Goal: Information Seeking & Learning: Learn about a topic

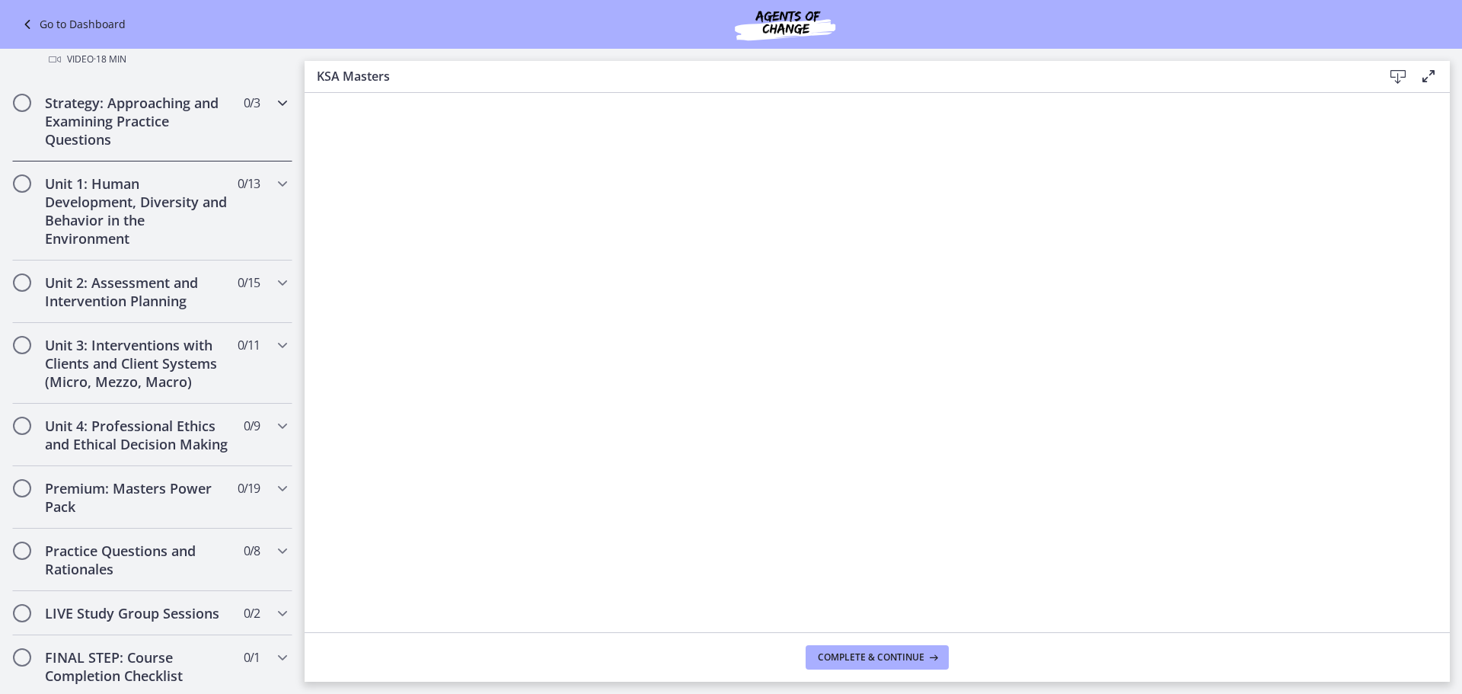
scroll to position [838, 0]
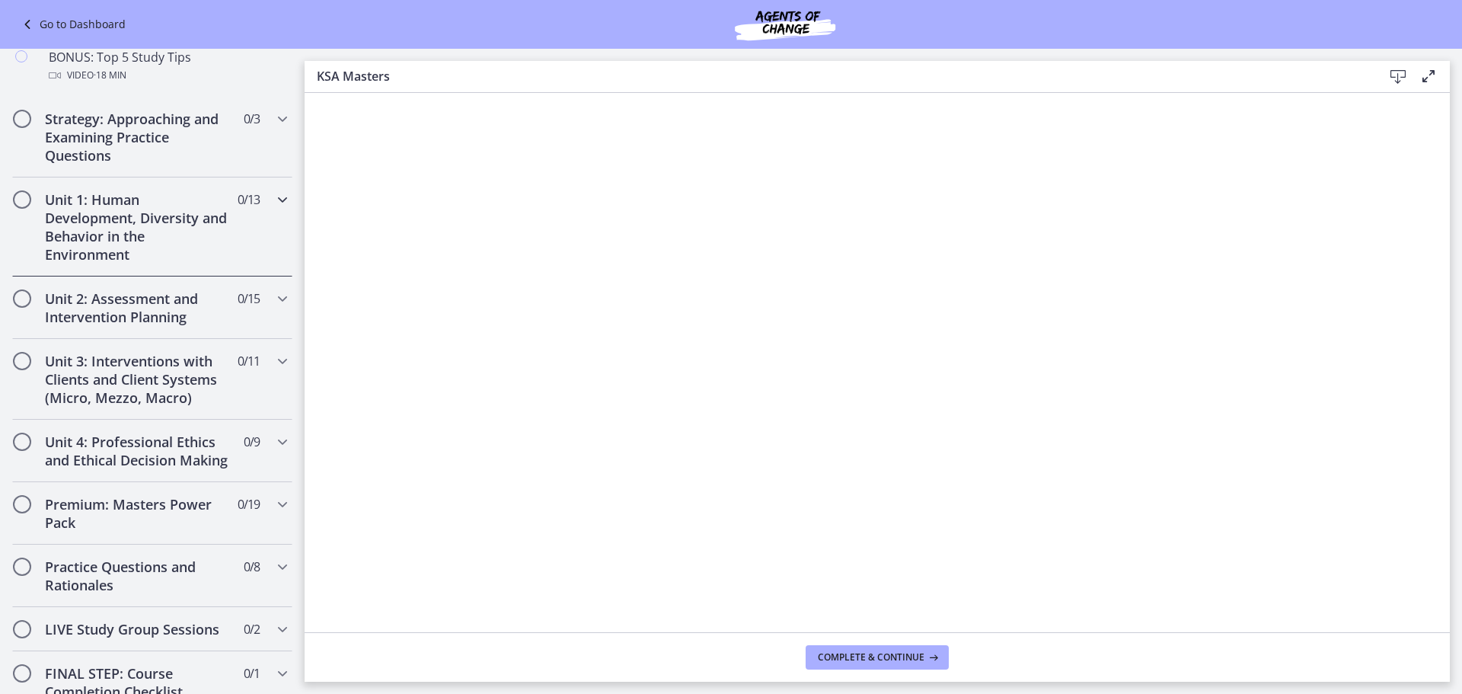
click at [137, 256] on h2 "Unit 1: Human Development, Diversity and Behavior in the Environment" at bounding box center [138, 226] width 186 height 73
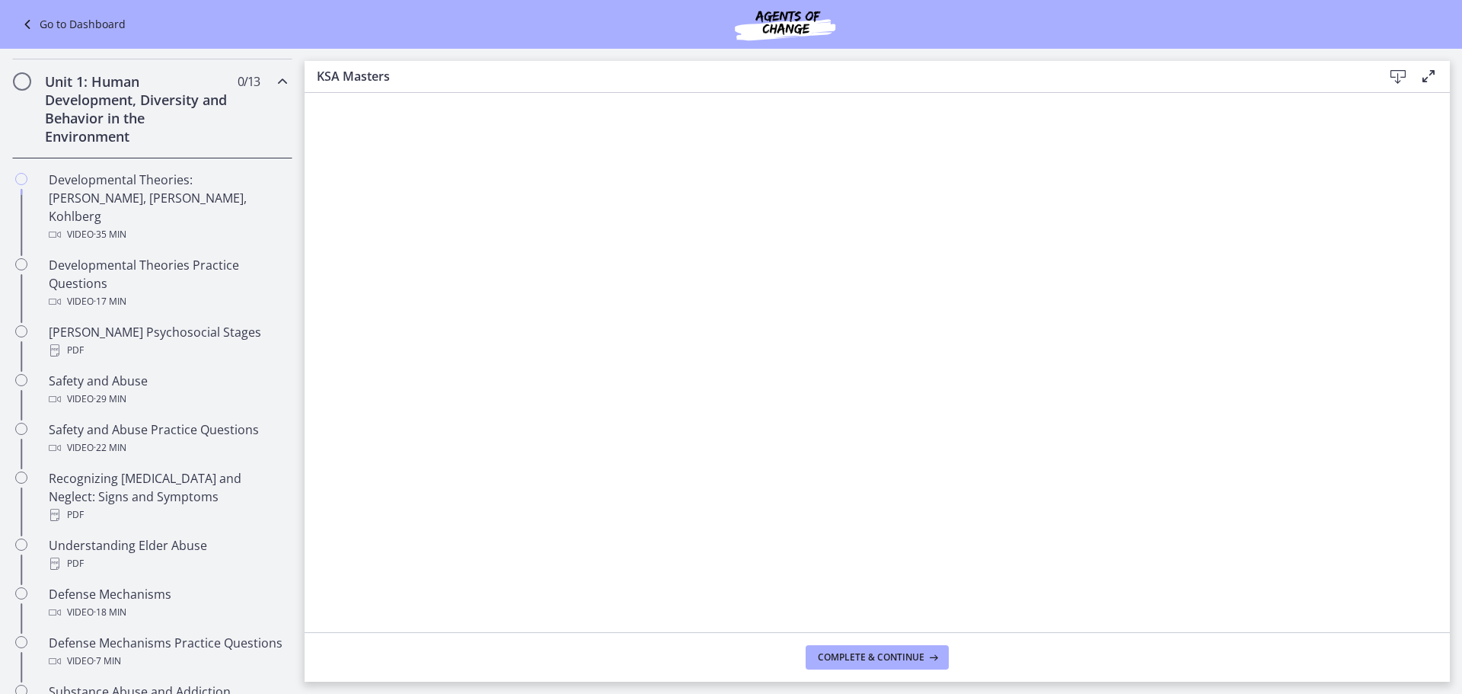
scroll to position [381, 0]
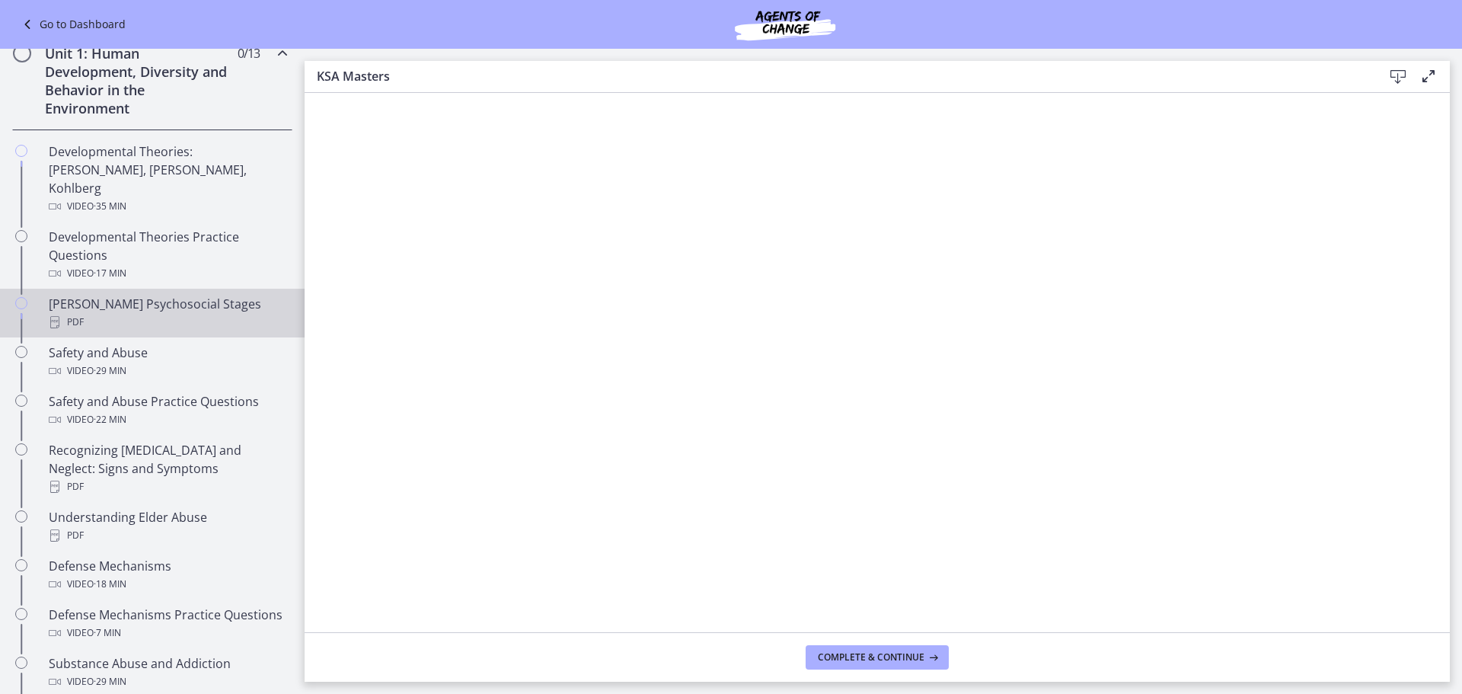
click at [110, 295] on div "Erikson's Psychosocial Stages PDF" at bounding box center [168, 313] width 238 height 37
click at [1403, 75] on icon at bounding box center [1398, 77] width 18 height 18
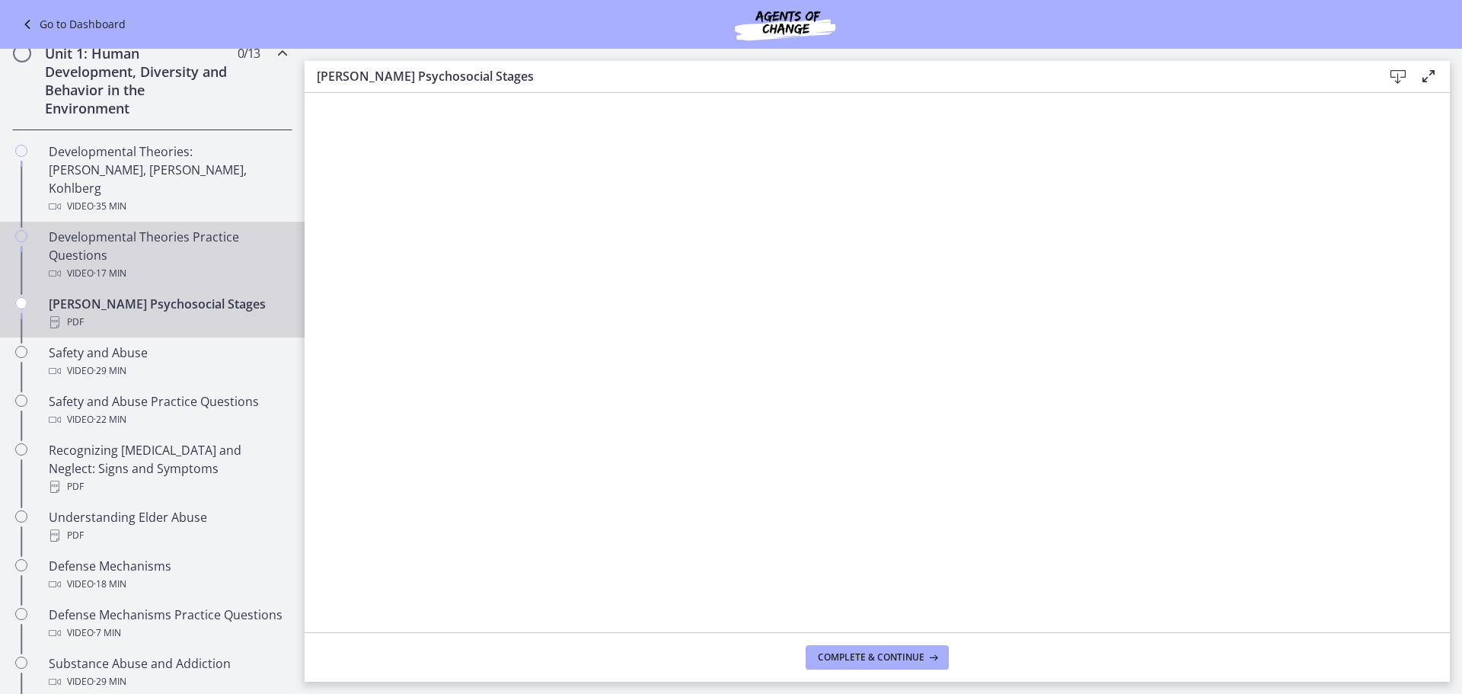
drag, startPoint x: 117, startPoint y: 219, endPoint x: 139, endPoint y: 216, distance: 23.1
click at [117, 228] on div "Developmental Theories Practice Questions Video · 17 min" at bounding box center [168, 255] width 238 height 55
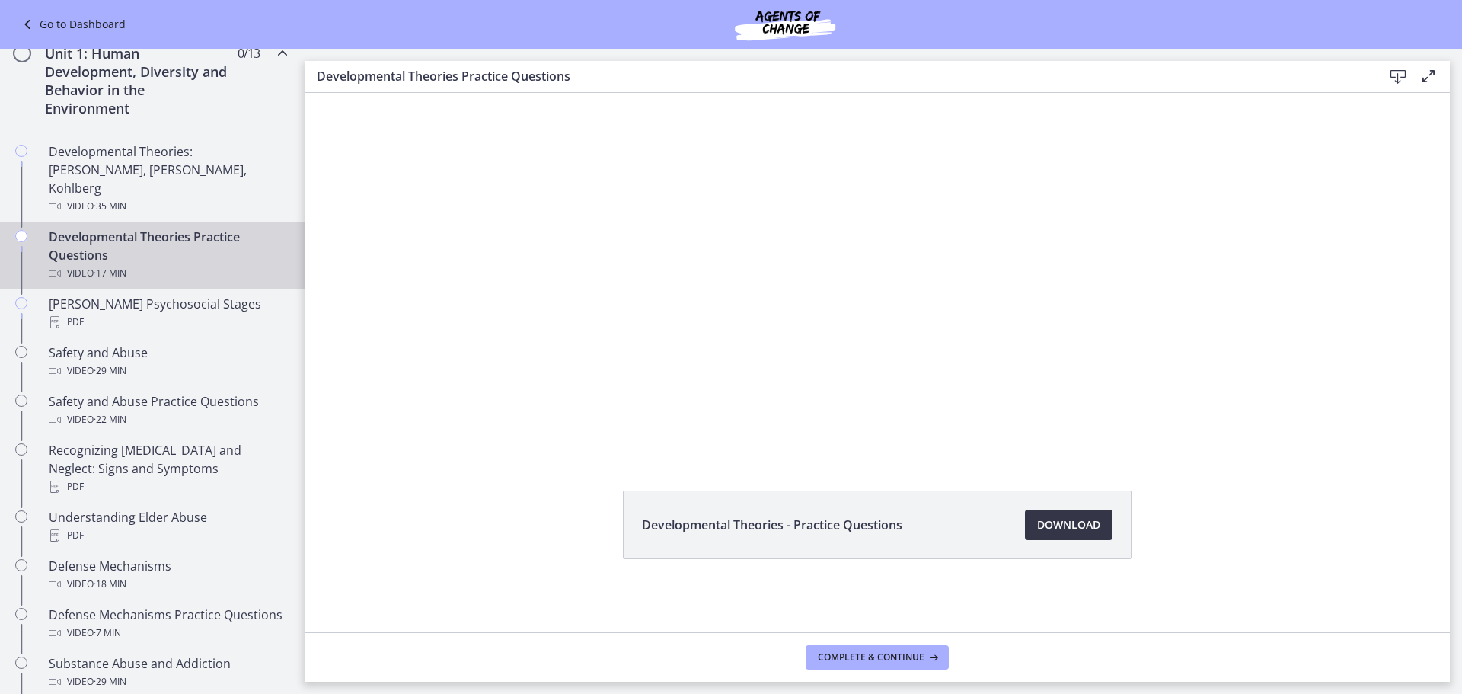
click at [1075, 532] on span "Download Opens in a new window" at bounding box center [1068, 525] width 63 height 18
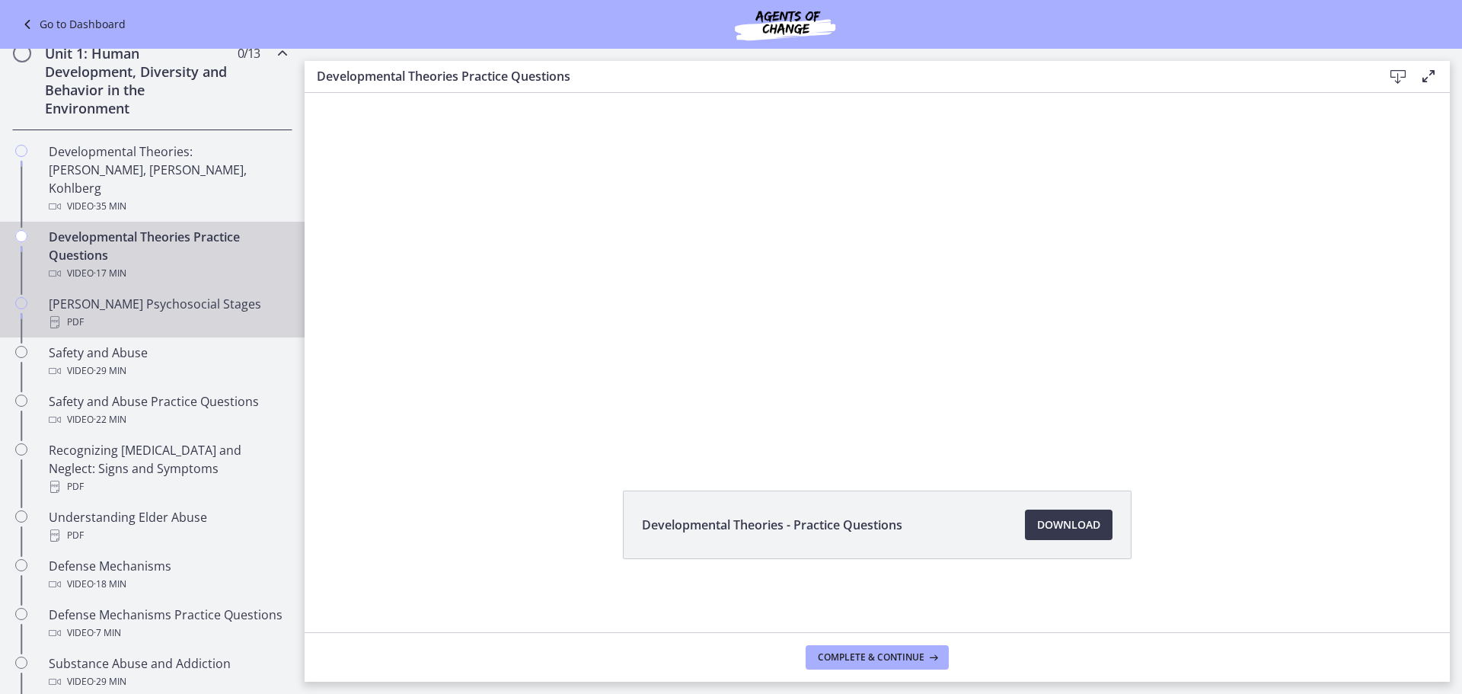
click at [106, 313] on div "PDF" at bounding box center [168, 322] width 238 height 18
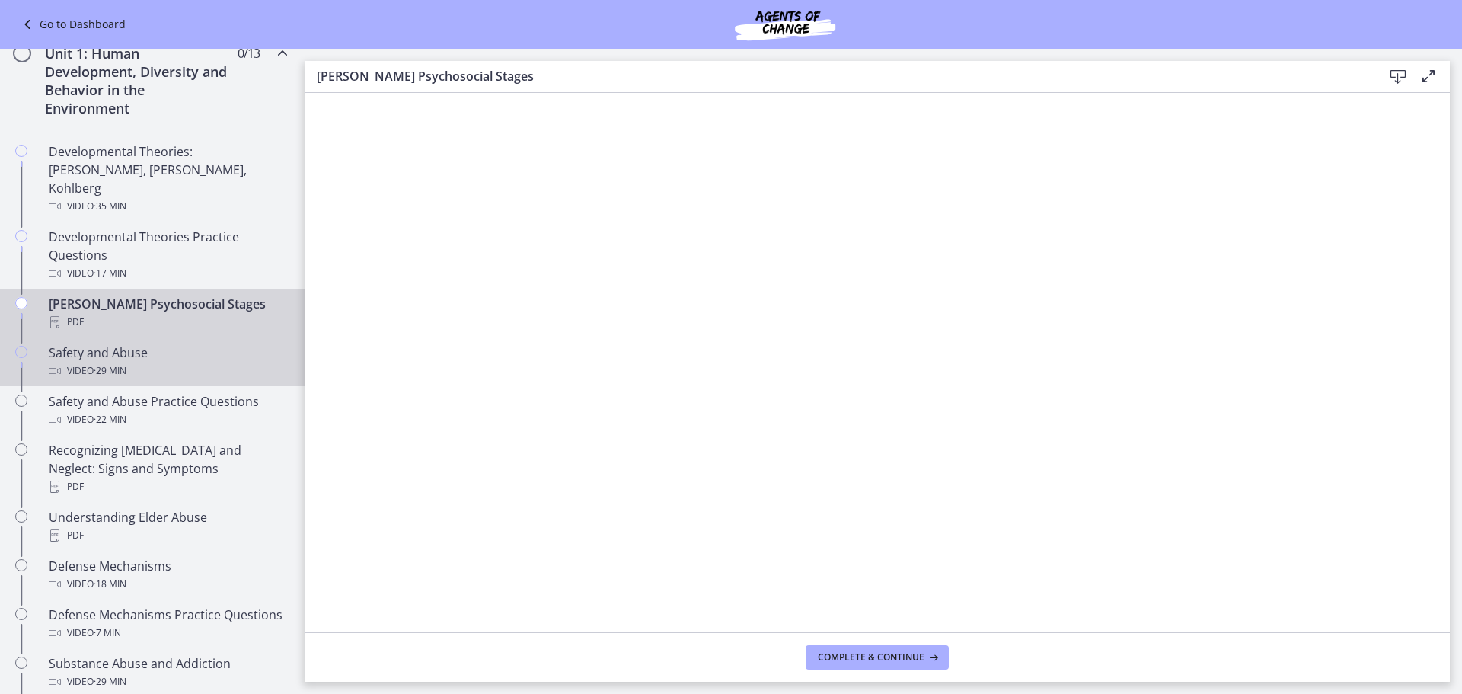
click at [94, 343] on div "Safety and Abuse Video · 29 min" at bounding box center [168, 361] width 238 height 37
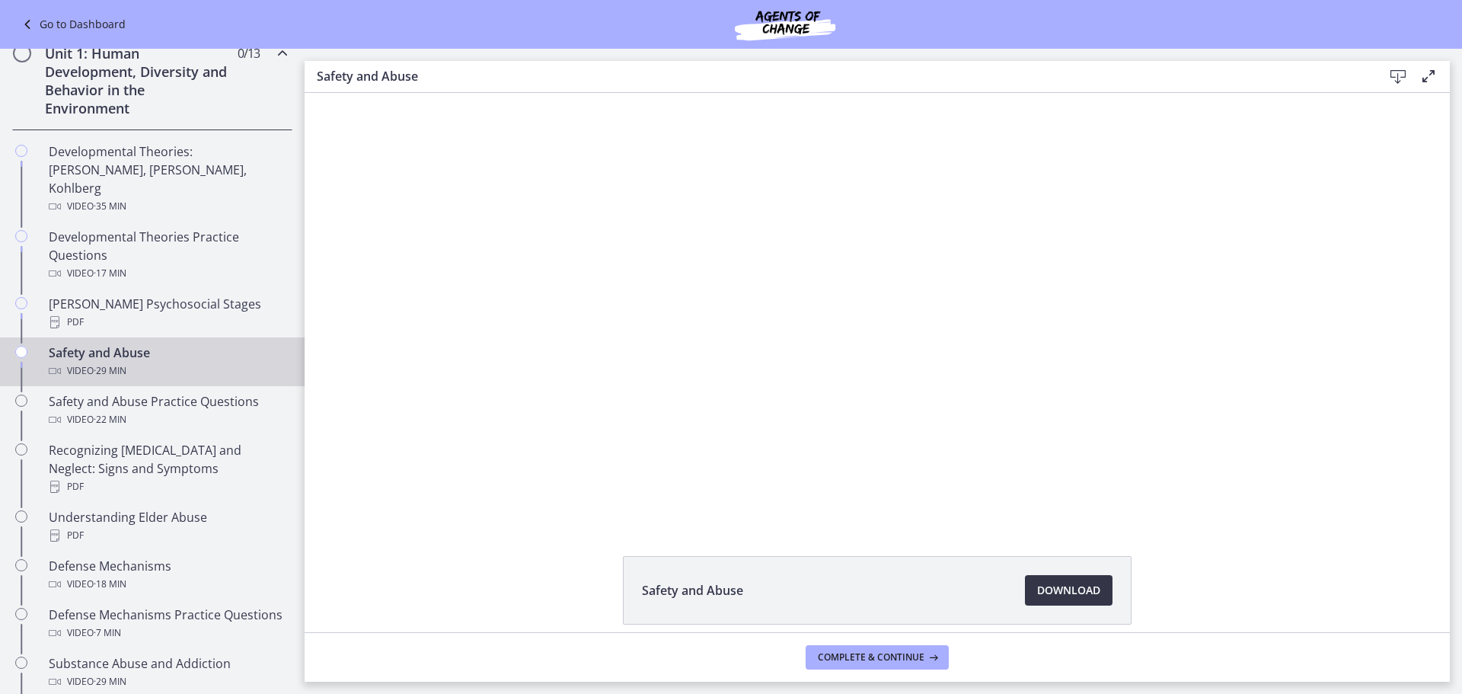
click at [1043, 588] on span "Download Opens in a new window" at bounding box center [1068, 590] width 63 height 18
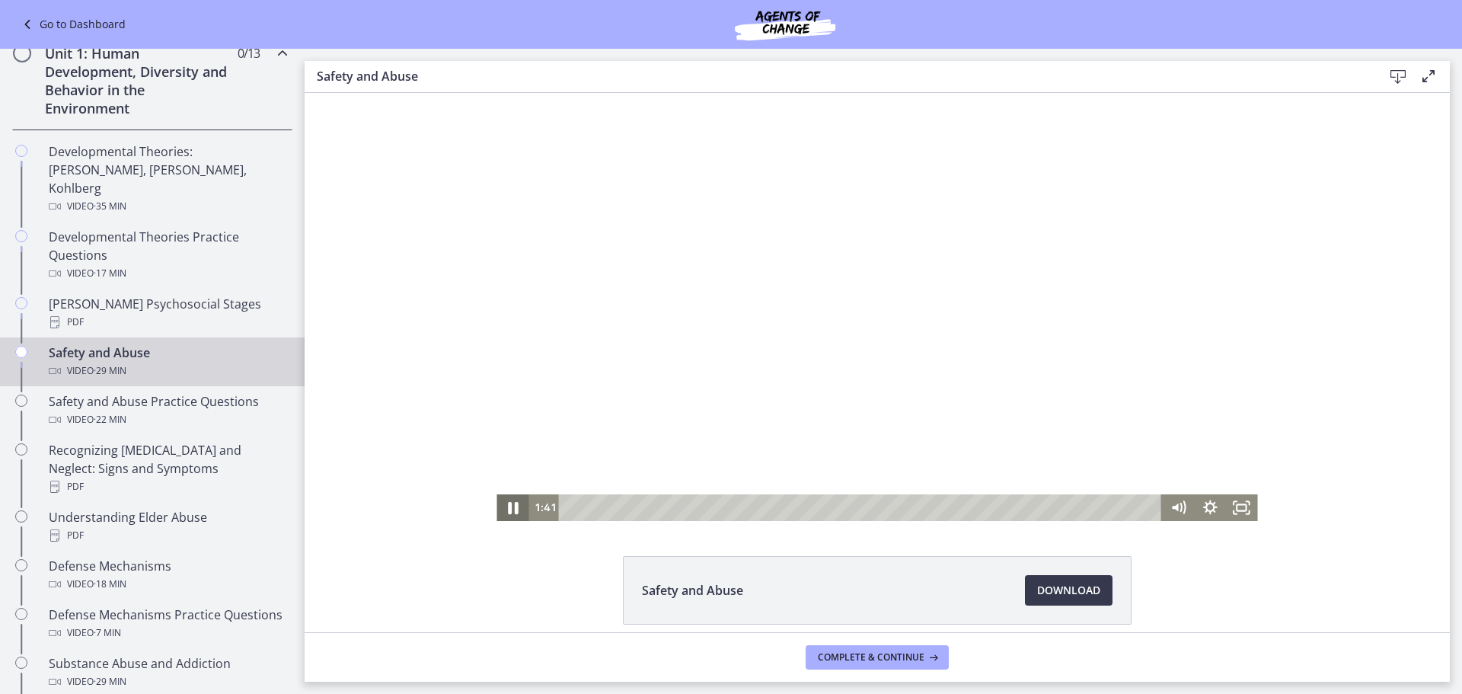
click at [508, 511] on icon "Pause" at bounding box center [513, 508] width 11 height 12
click at [503, 515] on icon "Play Video" at bounding box center [514, 507] width 32 height 27
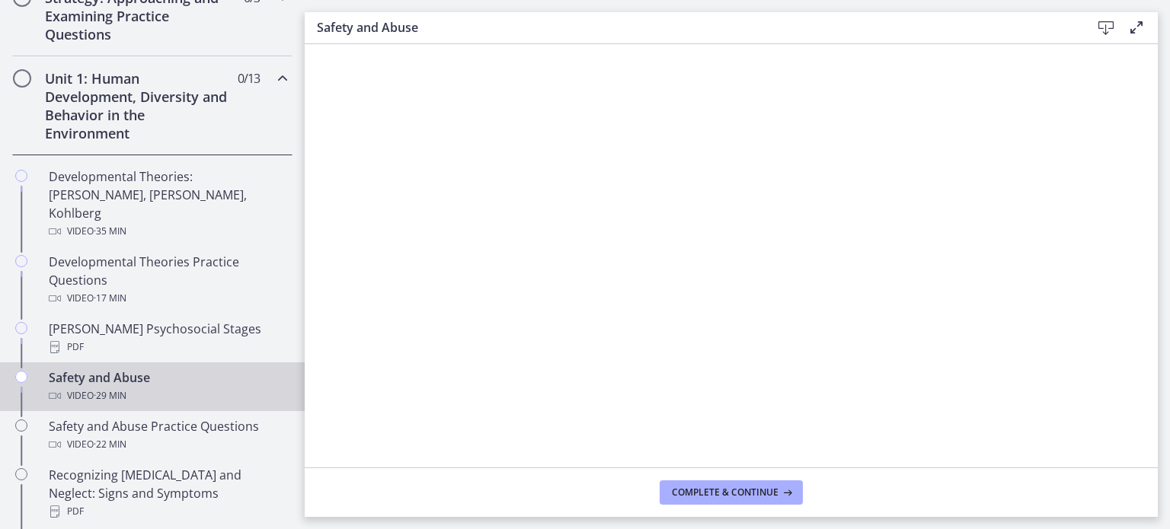
scroll to position [379, 0]
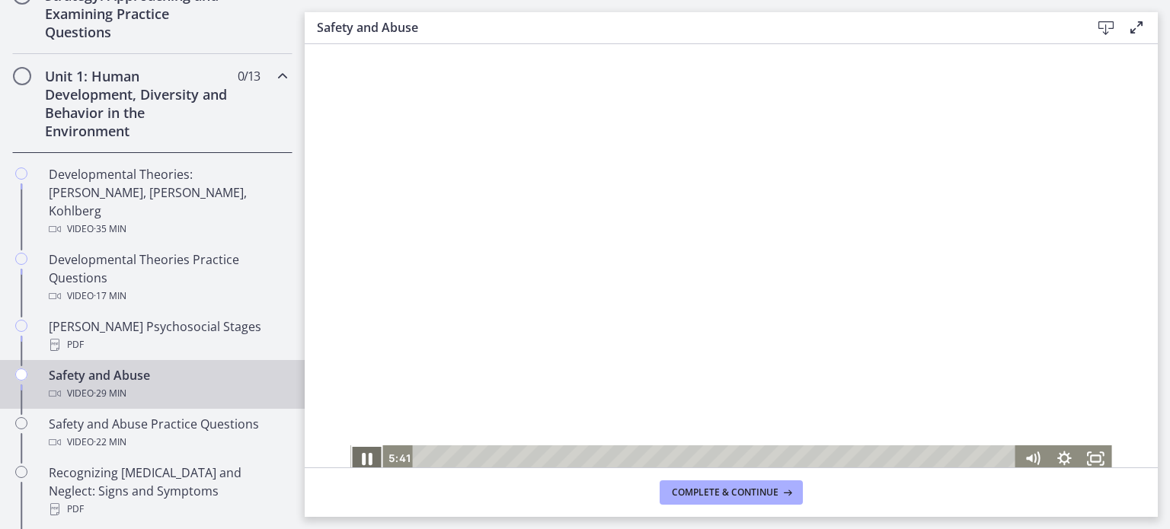
drag, startPoint x: 364, startPoint y: 459, endPoint x: 627, endPoint y: 230, distance: 348.7
click at [364, 459] on icon "Pause" at bounding box center [367, 459] width 11 height 12
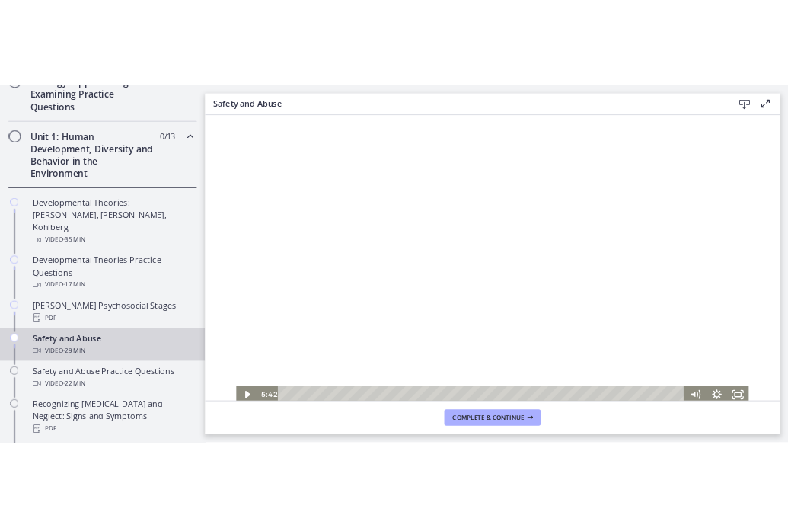
scroll to position [309, 0]
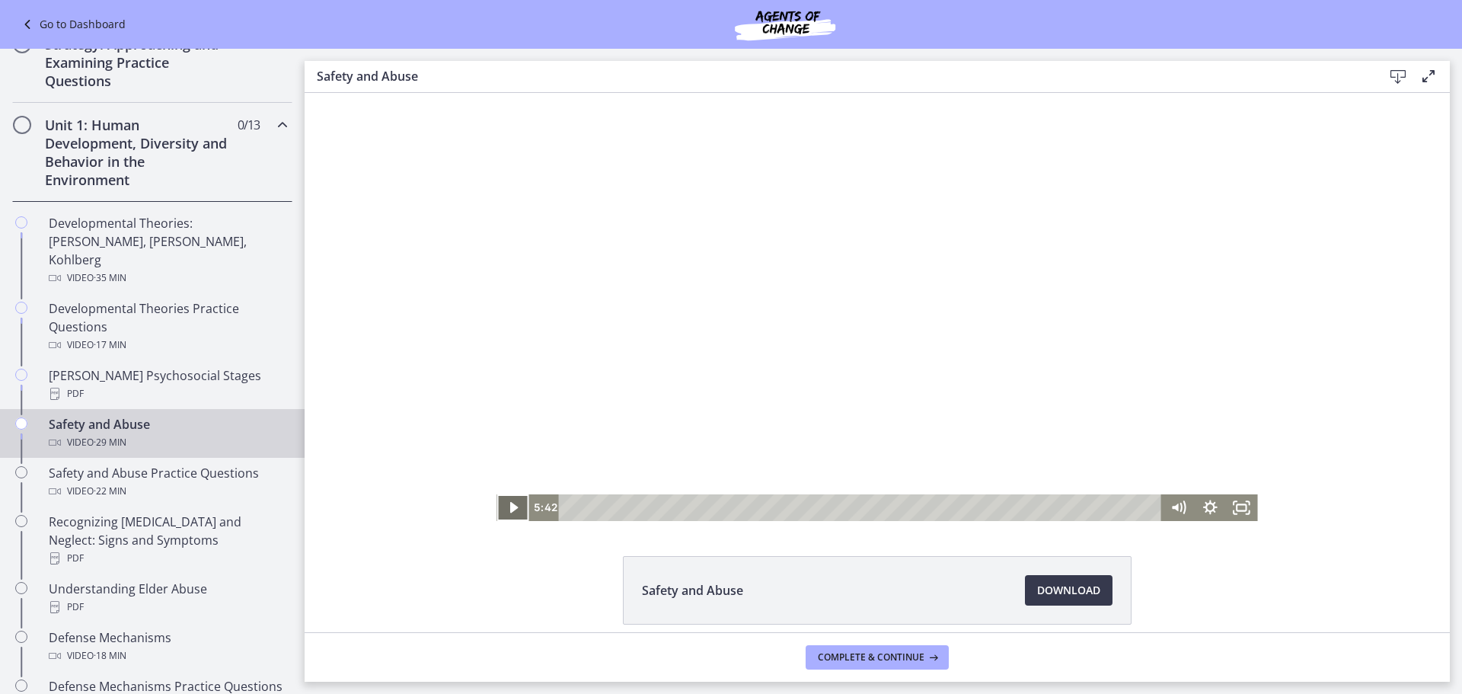
click at [510, 510] on icon "Play Video" at bounding box center [514, 507] width 8 height 11
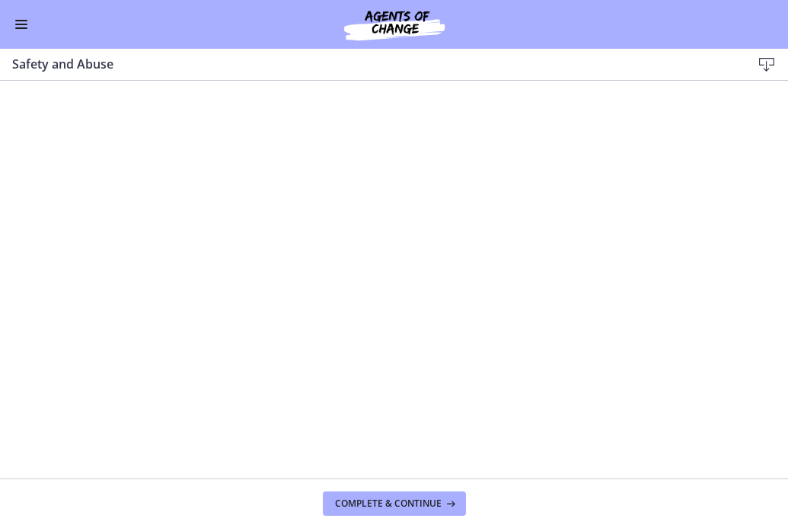
scroll to position [305, 0]
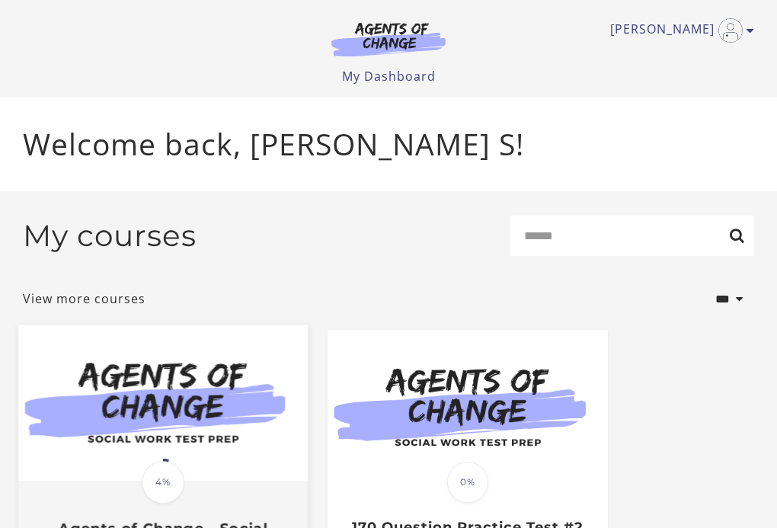
click at [213, 400] on img at bounding box center [162, 402] width 289 height 156
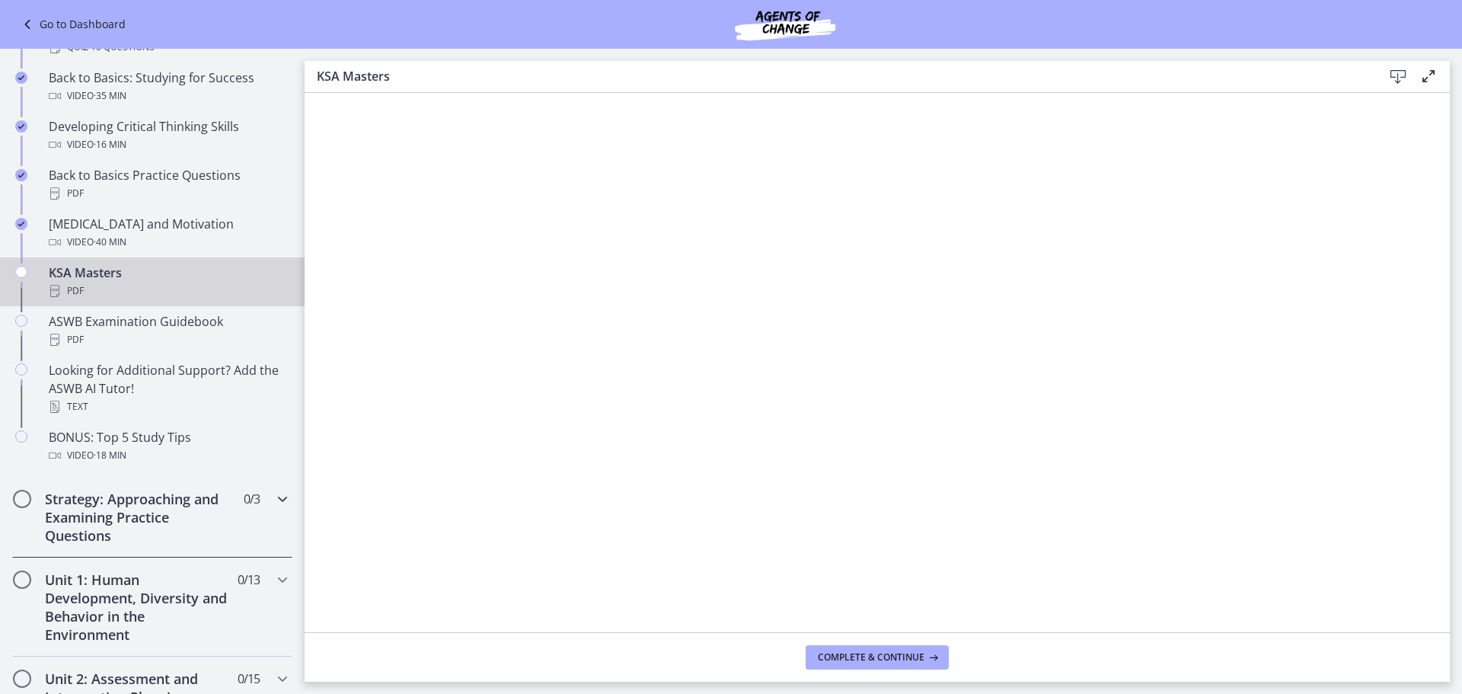
scroll to position [457, 0]
click at [143, 285] on div "PDF" at bounding box center [168, 292] width 238 height 18
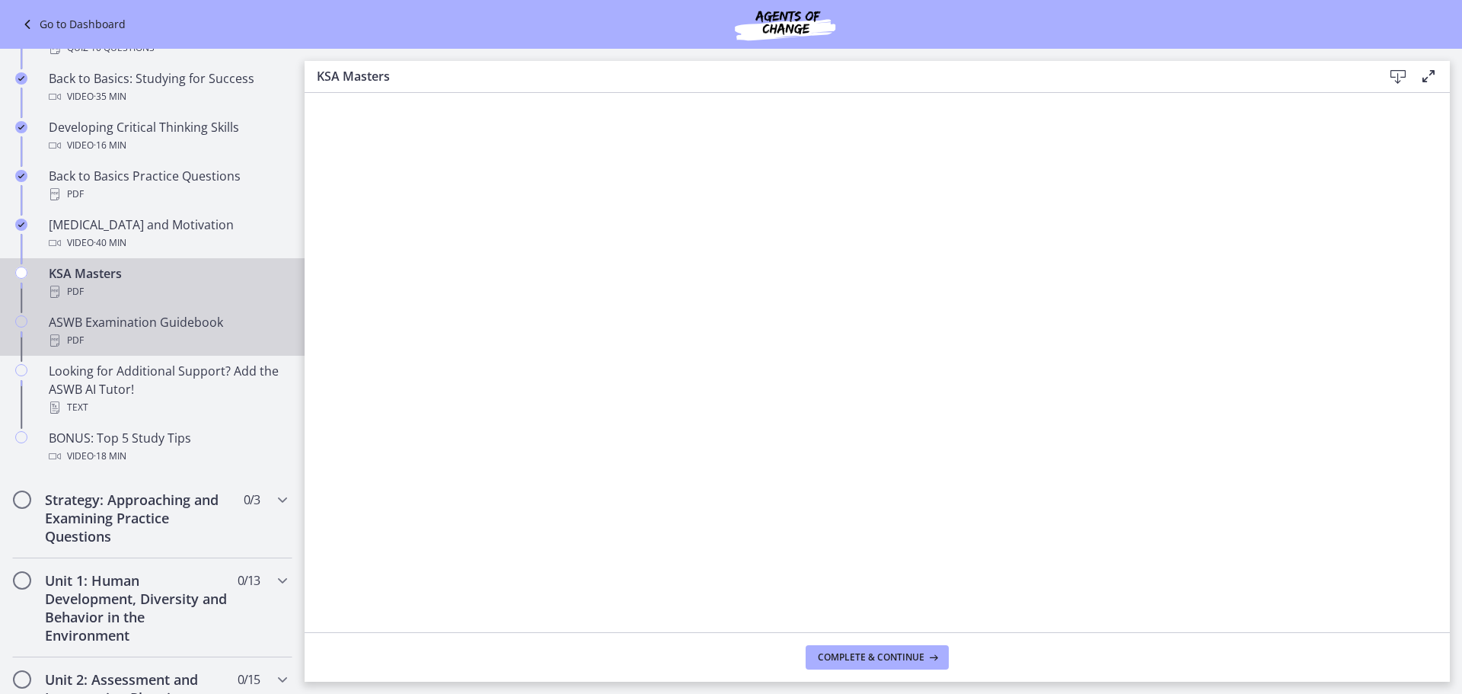
click at [114, 335] on div "PDF" at bounding box center [168, 340] width 238 height 18
click at [21, 276] on icon "Chapters" at bounding box center [21, 273] width 12 height 12
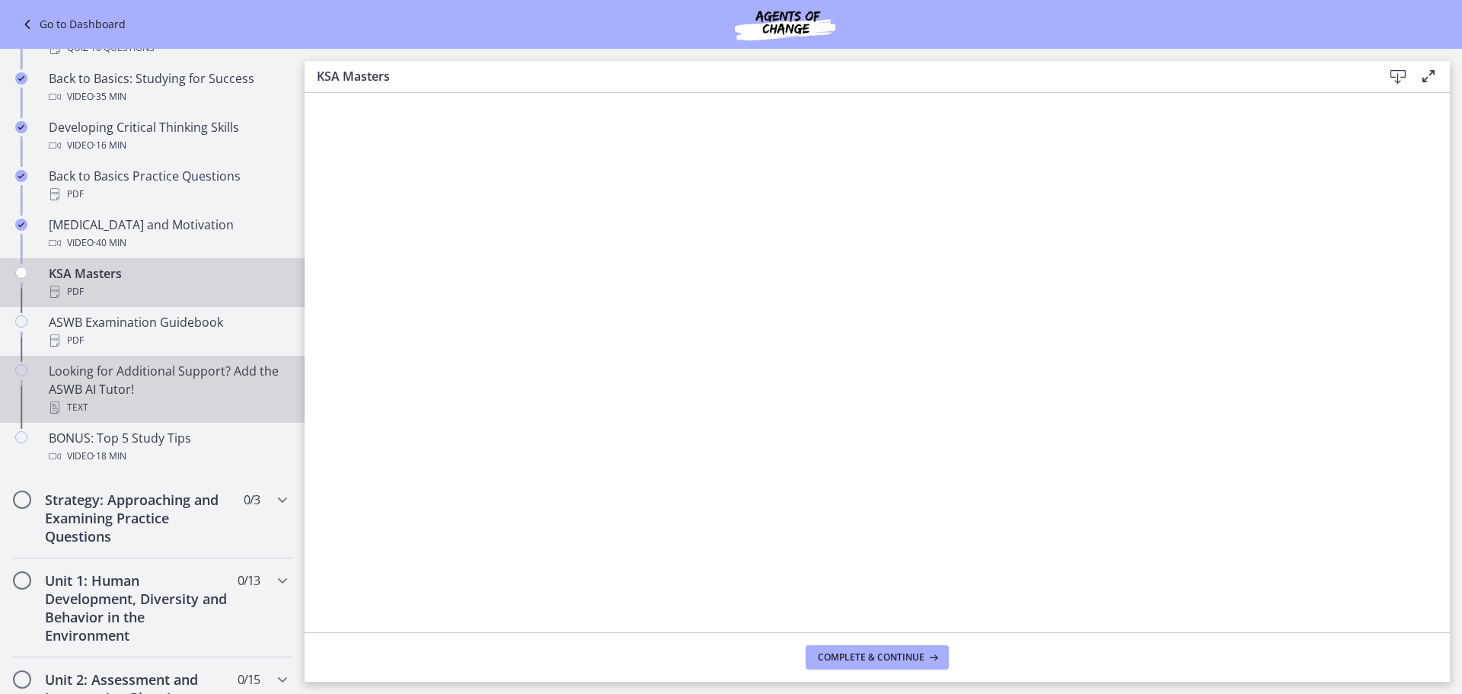
click at [91, 388] on div "Looking for Additional Support? Add the ASWB AI Tutor! Text" at bounding box center [168, 389] width 238 height 55
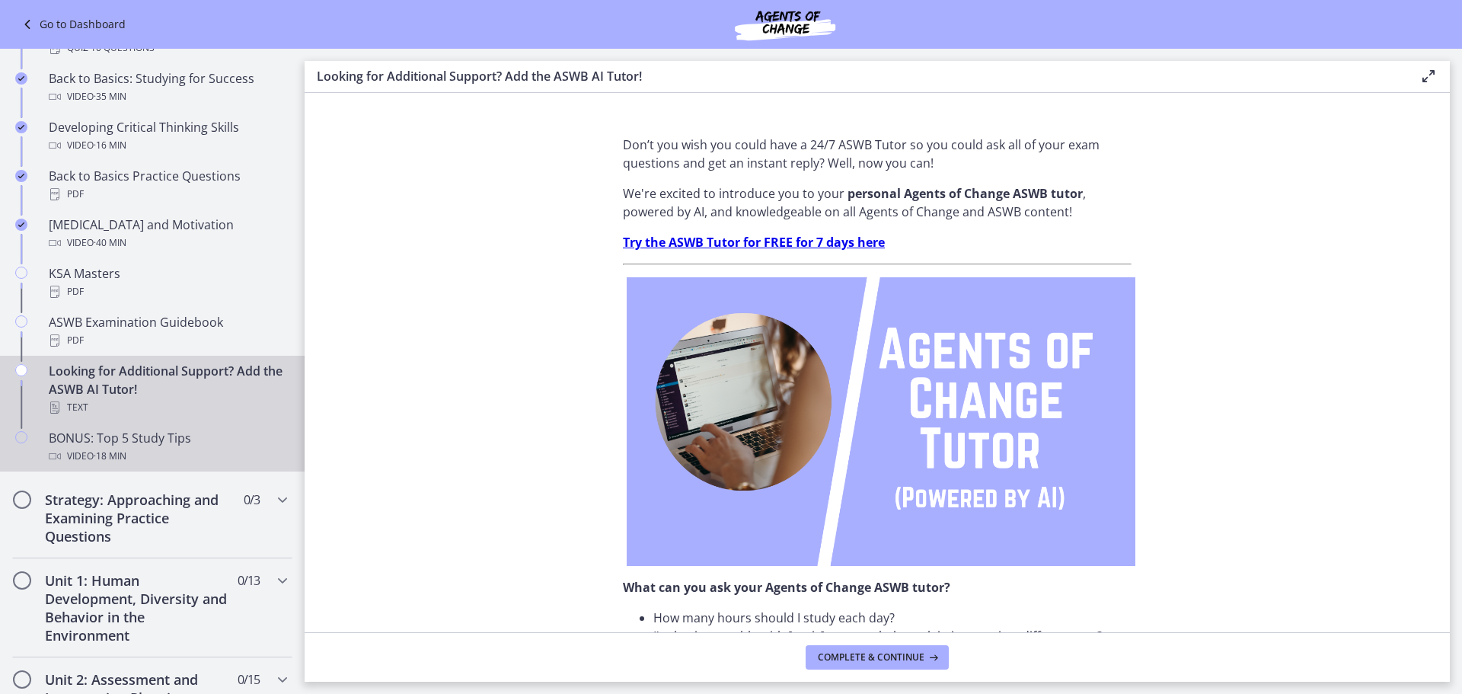
click at [81, 446] on div "BONUS: Top 5 Study Tips Video · 18 min" at bounding box center [168, 447] width 238 height 37
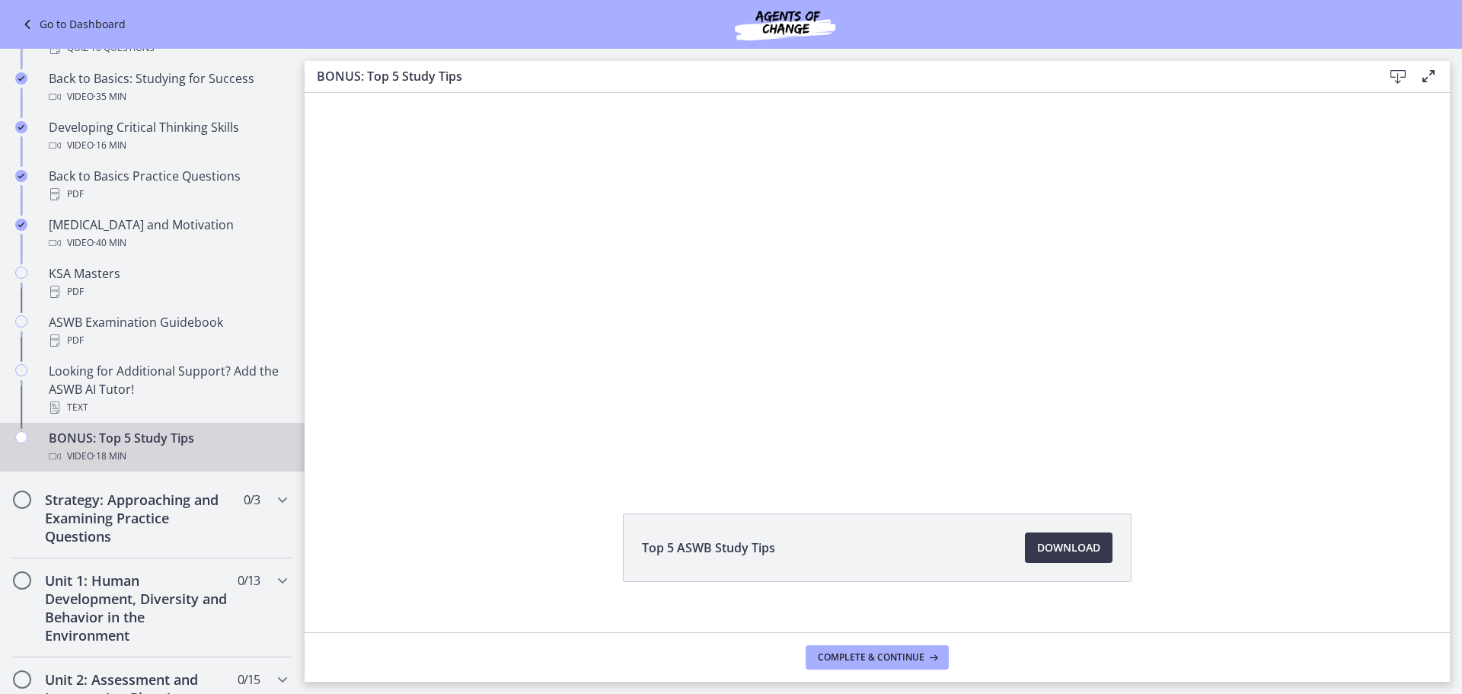
scroll to position [65, 0]
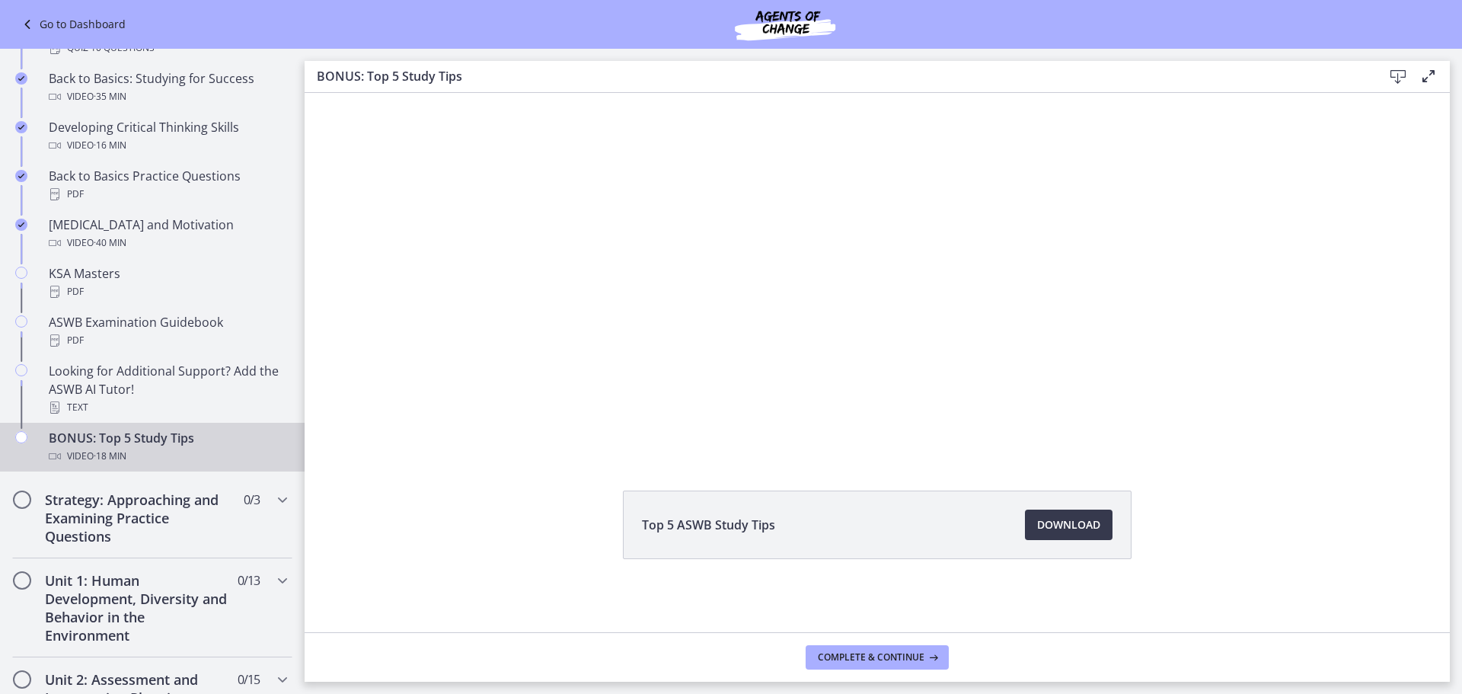
click at [91, 451] on div "Video · 18 min" at bounding box center [168, 456] width 238 height 18
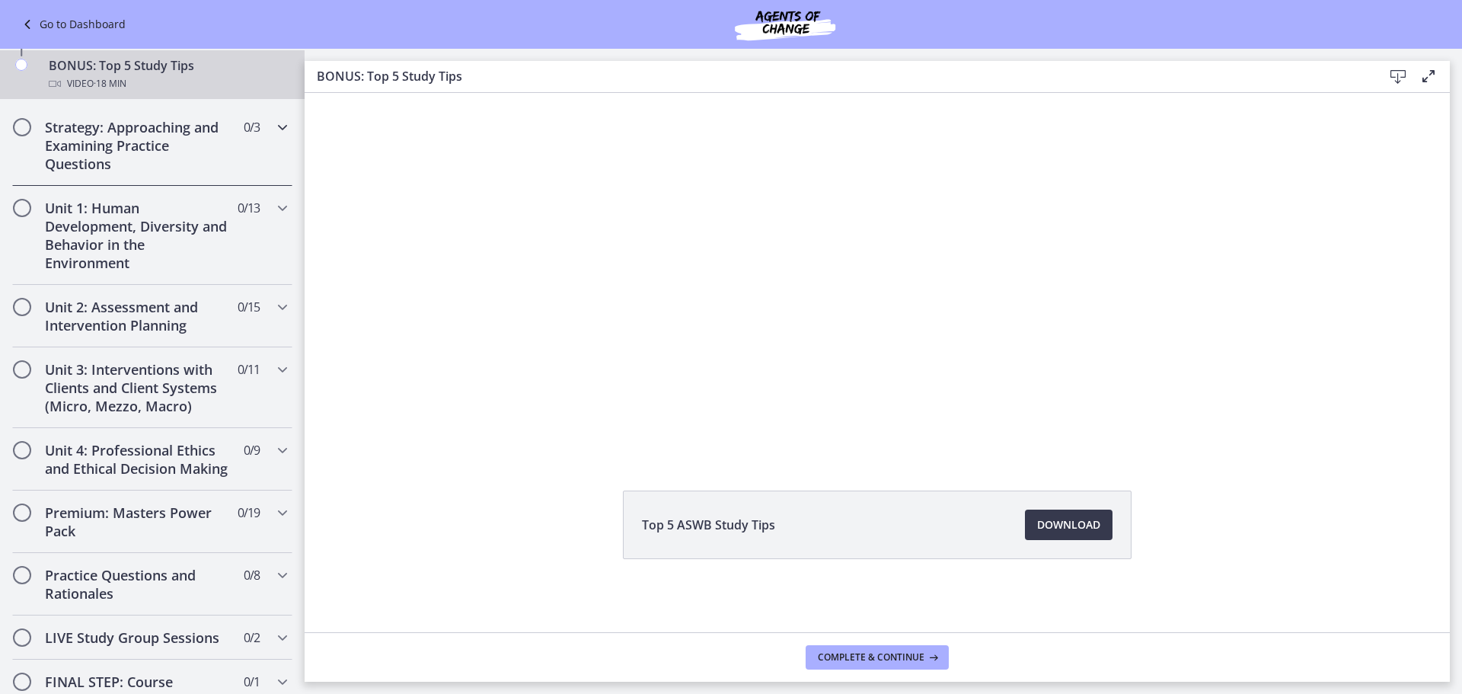
scroll to position [685, 0]
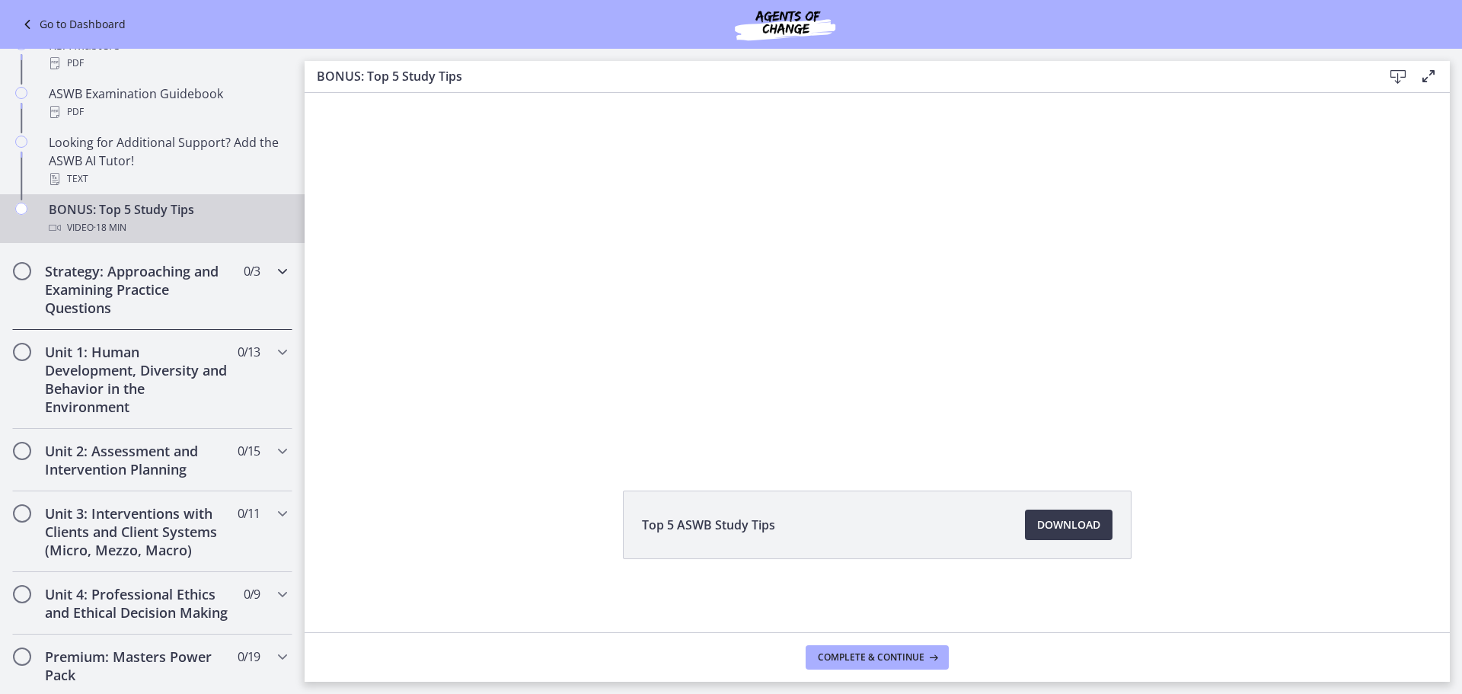
click at [165, 296] on h2 "Strategy: Approaching and Examining Practice Questions" at bounding box center [138, 289] width 186 height 55
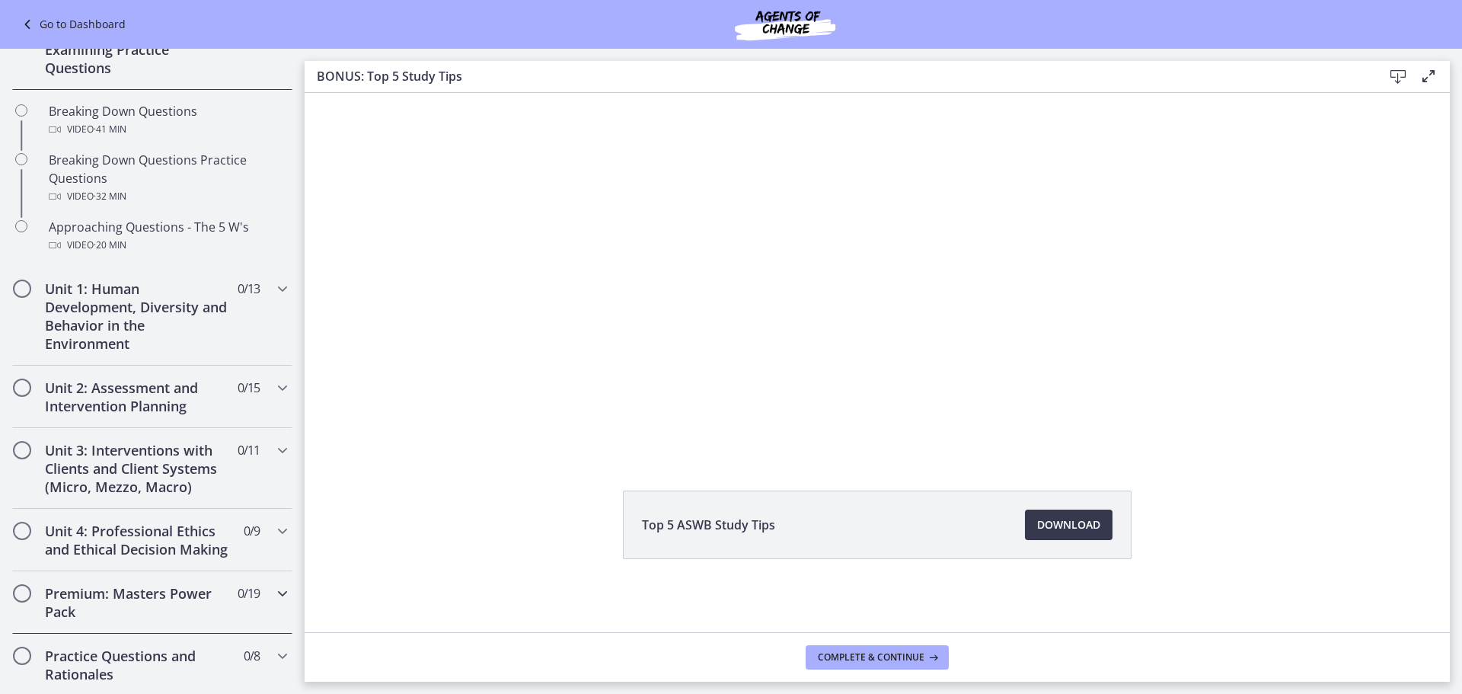
scroll to position [302, 0]
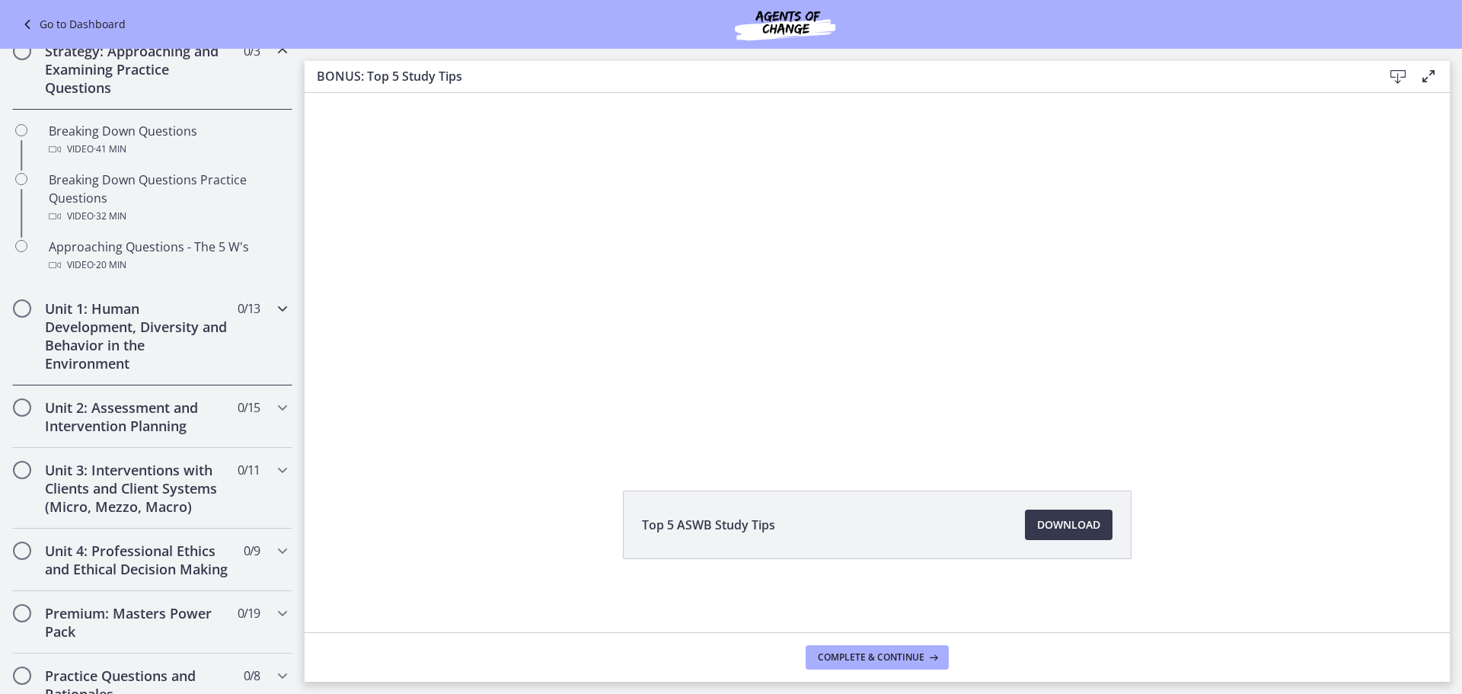
click at [122, 328] on h2 "Unit 1: Human Development, Diversity and Behavior in the Environment" at bounding box center [138, 335] width 186 height 73
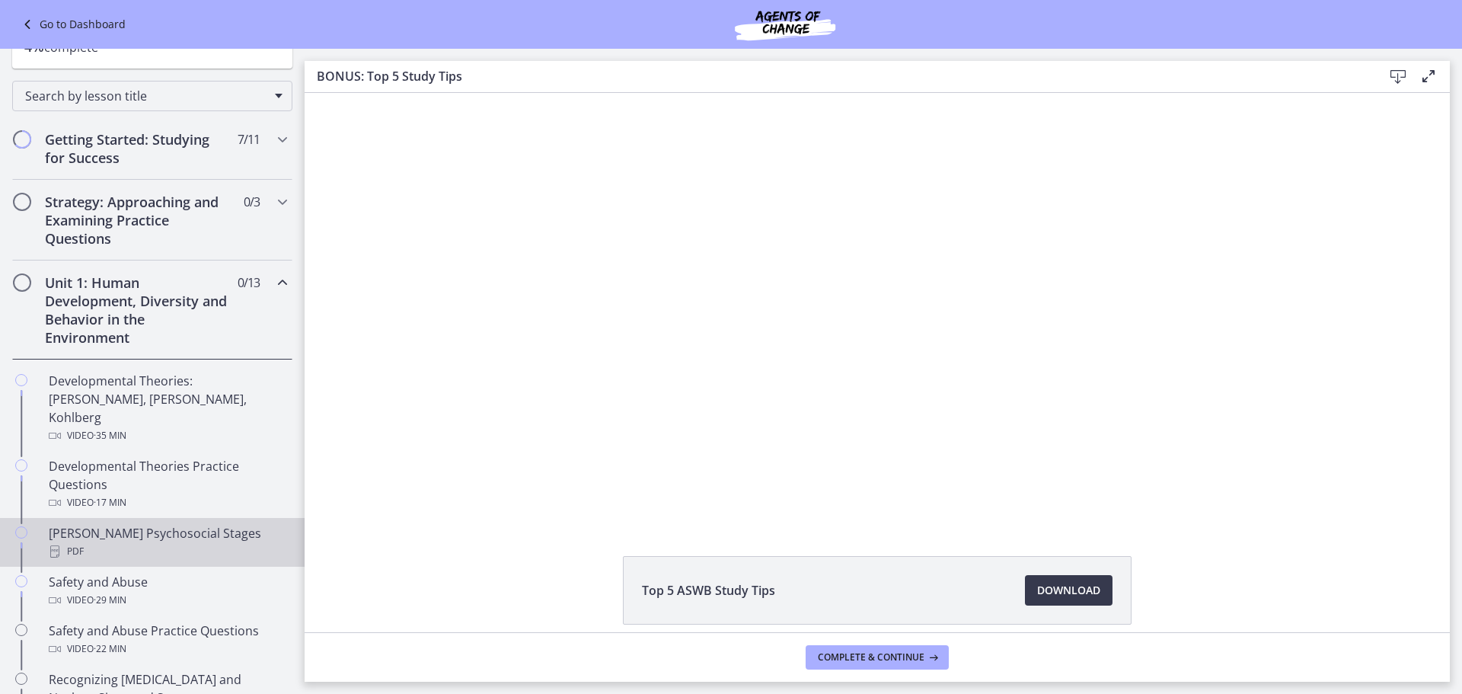
scroll to position [0, 0]
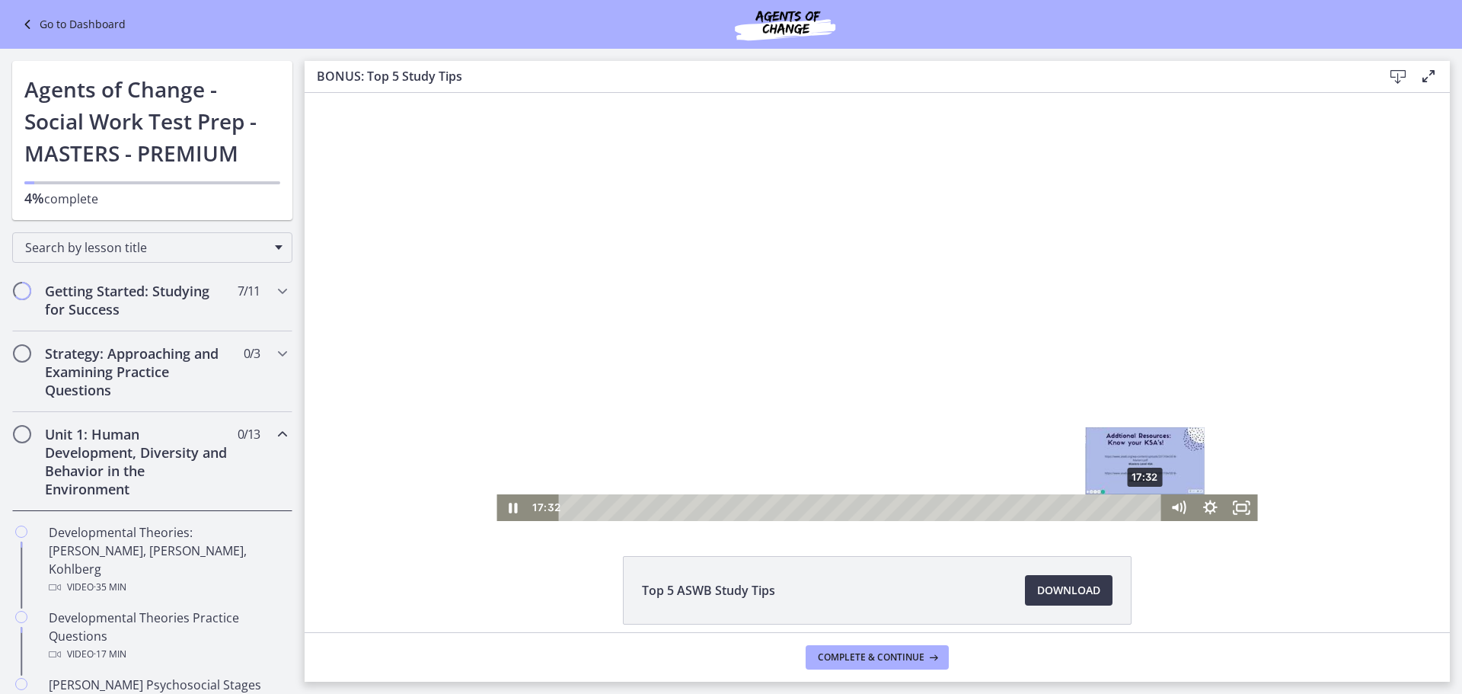
click at [787, 506] on div "17:32" at bounding box center [863, 507] width 584 height 27
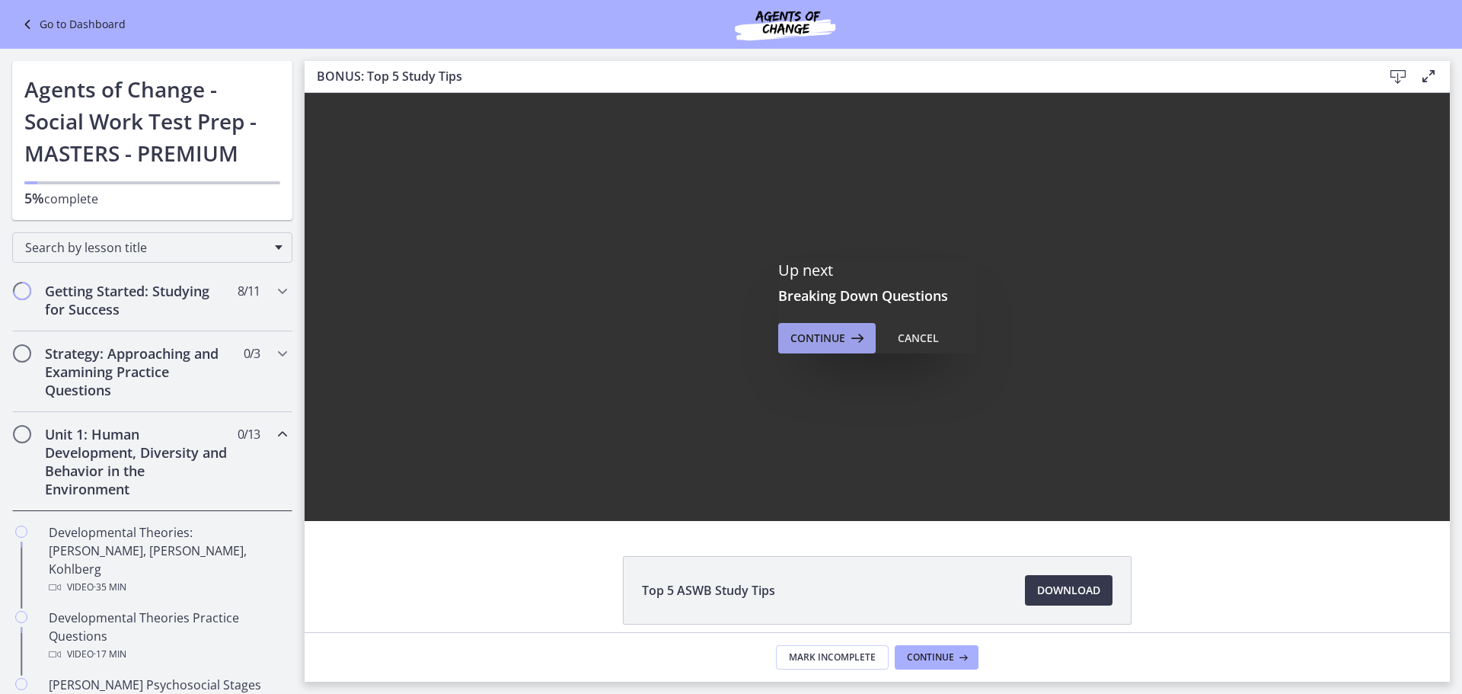
click at [787, 330] on span "Continue" at bounding box center [818, 338] width 55 height 18
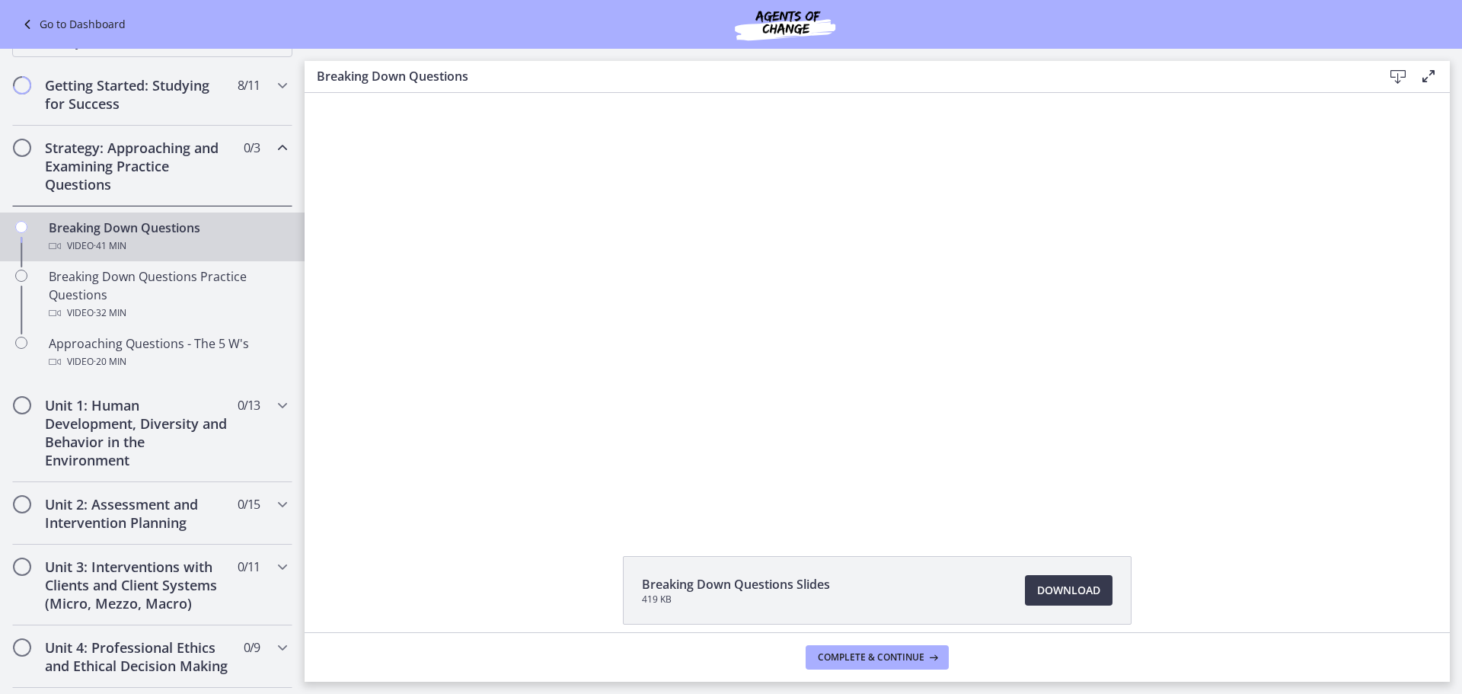
scroll to position [457, 0]
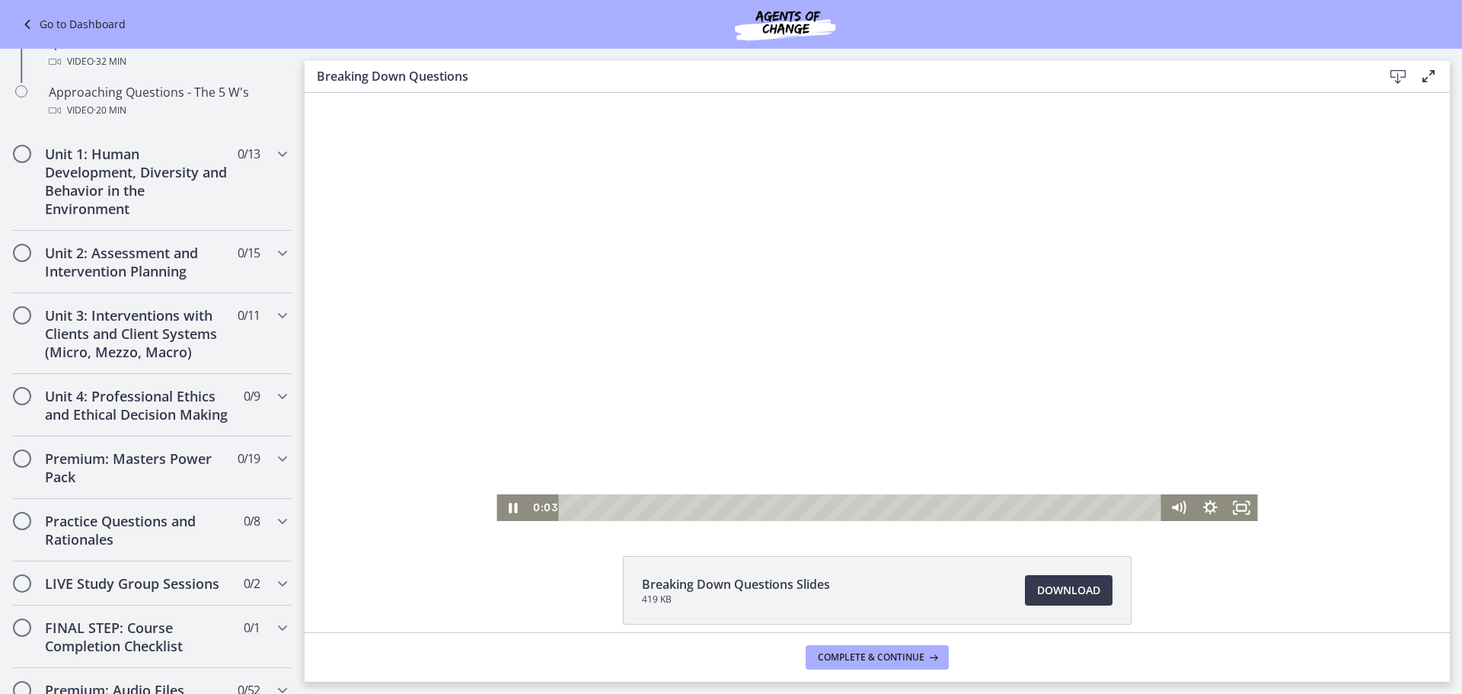
click at [787, 507] on div "Playbar" at bounding box center [863, 507] width 584 height 27
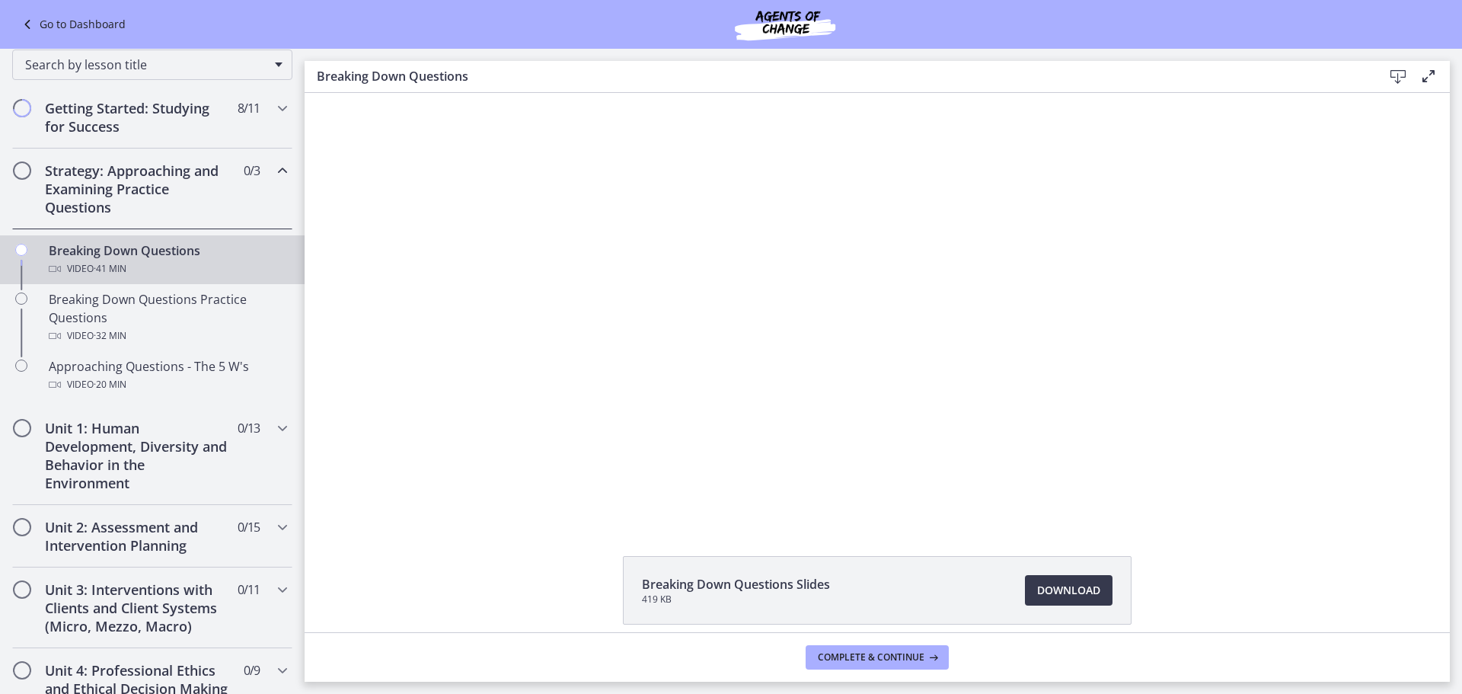
scroll to position [305, 0]
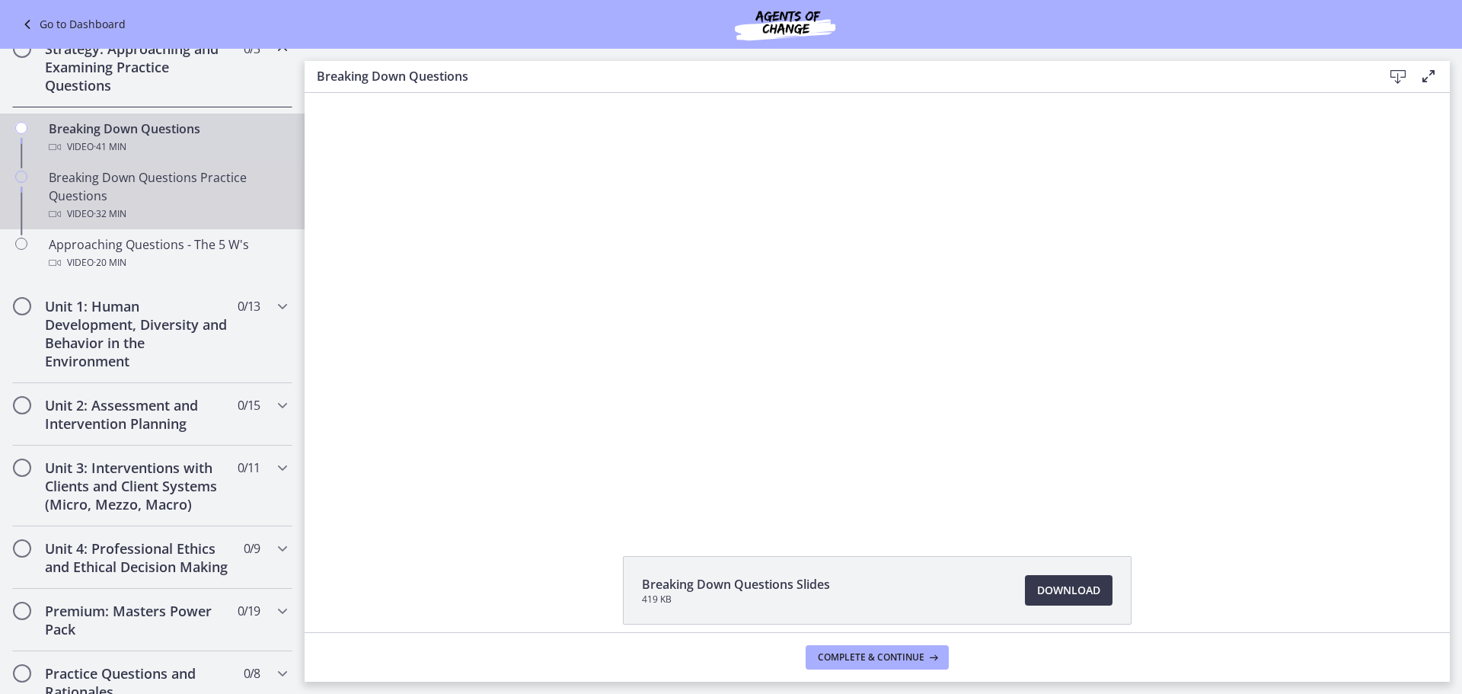
click at [146, 190] on div "Breaking Down Questions Practice Questions Video · 32 min" at bounding box center [168, 195] width 238 height 55
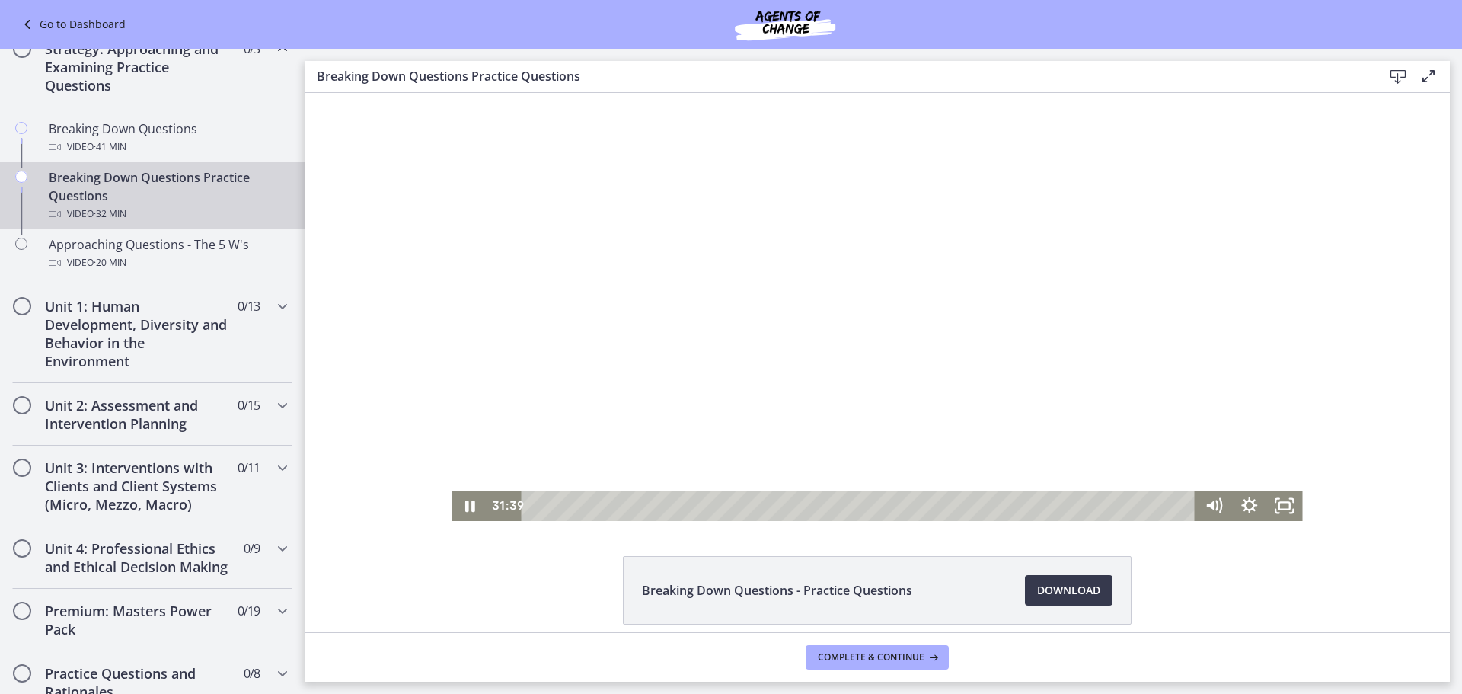
click at [787, 510] on div "Playbar" at bounding box center [861, 505] width 653 height 30
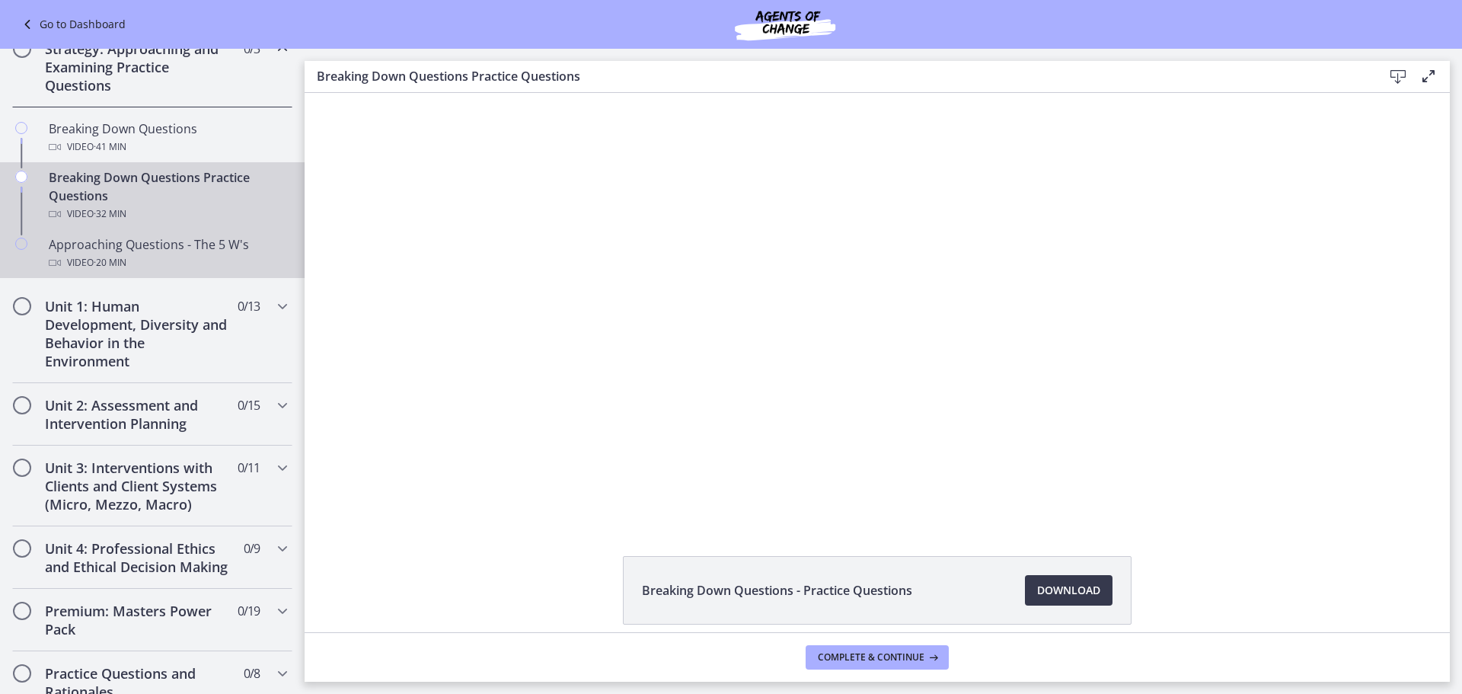
click at [107, 253] on div "Approaching Questions - The 5 W's Video · 20 min" at bounding box center [168, 253] width 238 height 37
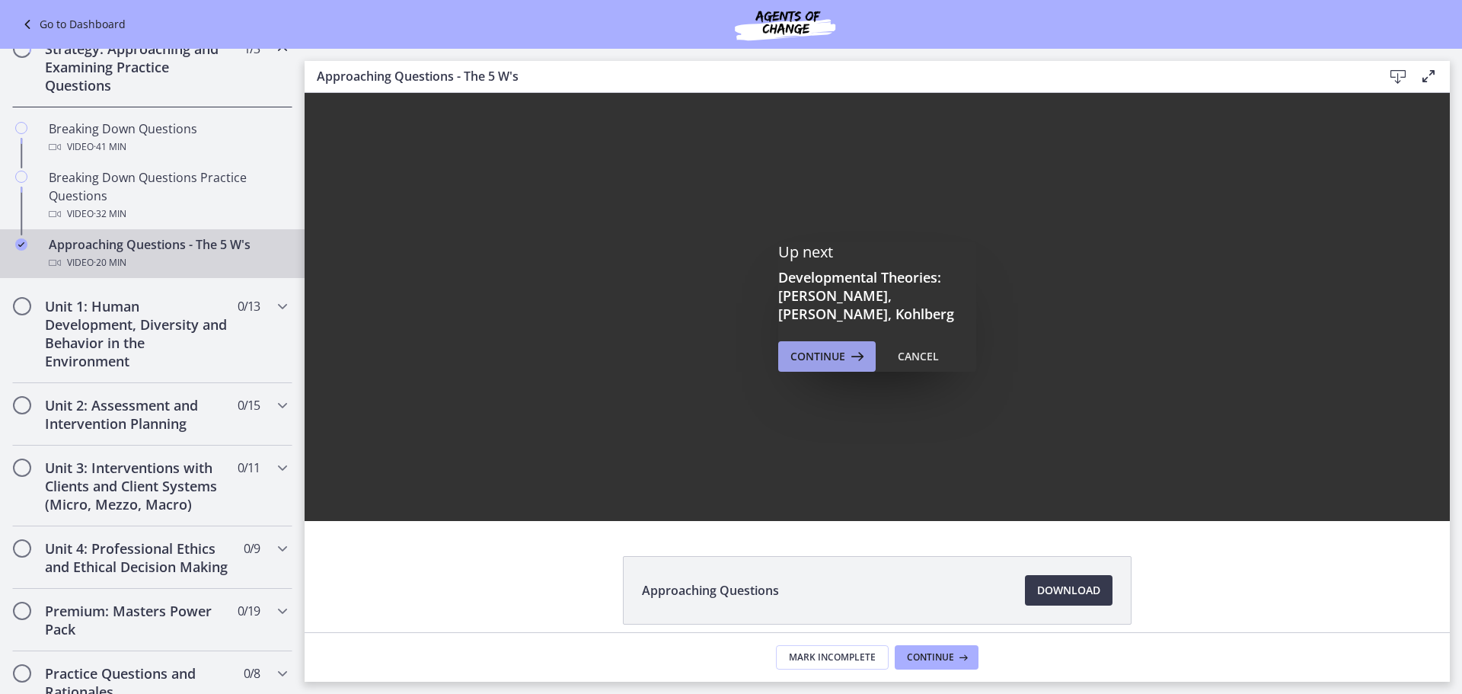
click at [787, 353] on icon at bounding box center [855, 356] width 21 height 18
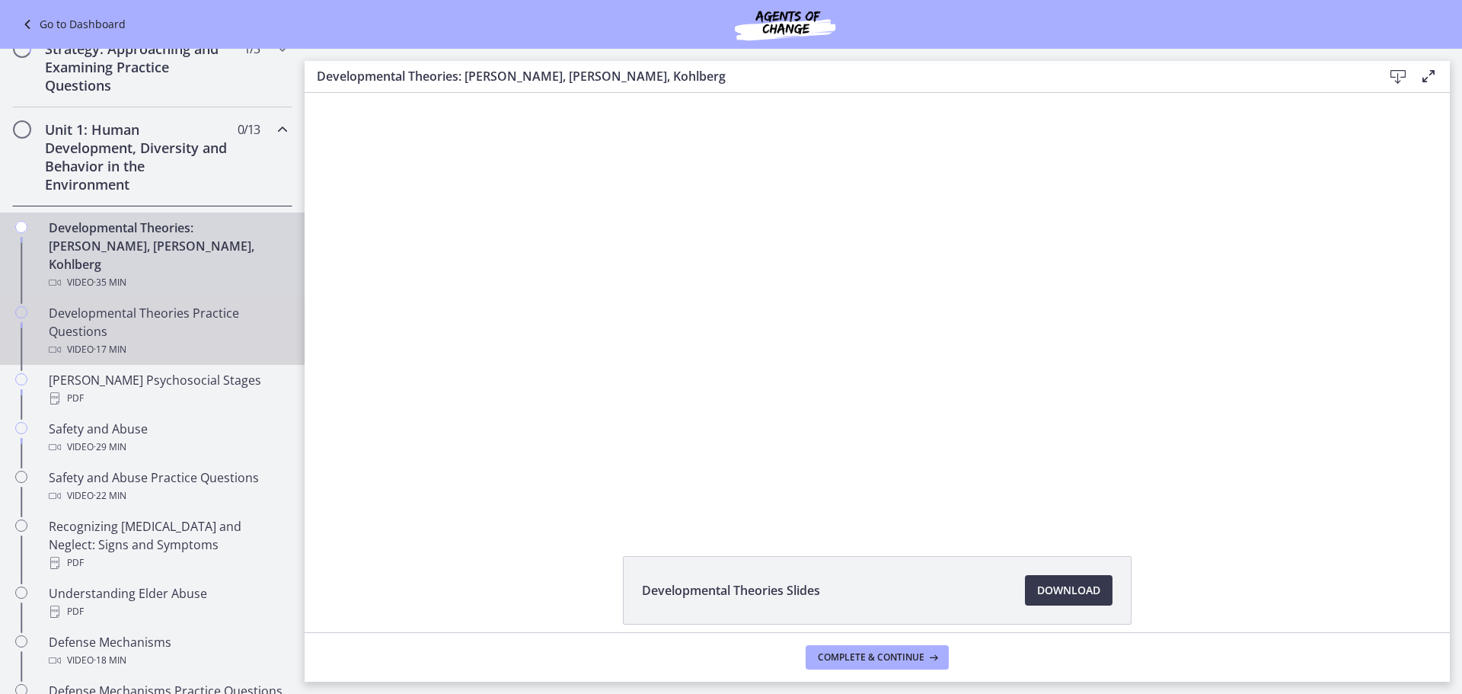
click at [121, 316] on div "Developmental Theories Practice Questions Video · 17 min" at bounding box center [168, 331] width 238 height 55
click at [189, 237] on div "Developmental Theories: Erikson, Piaget, Kohlberg Video · 35 min" at bounding box center [168, 255] width 238 height 73
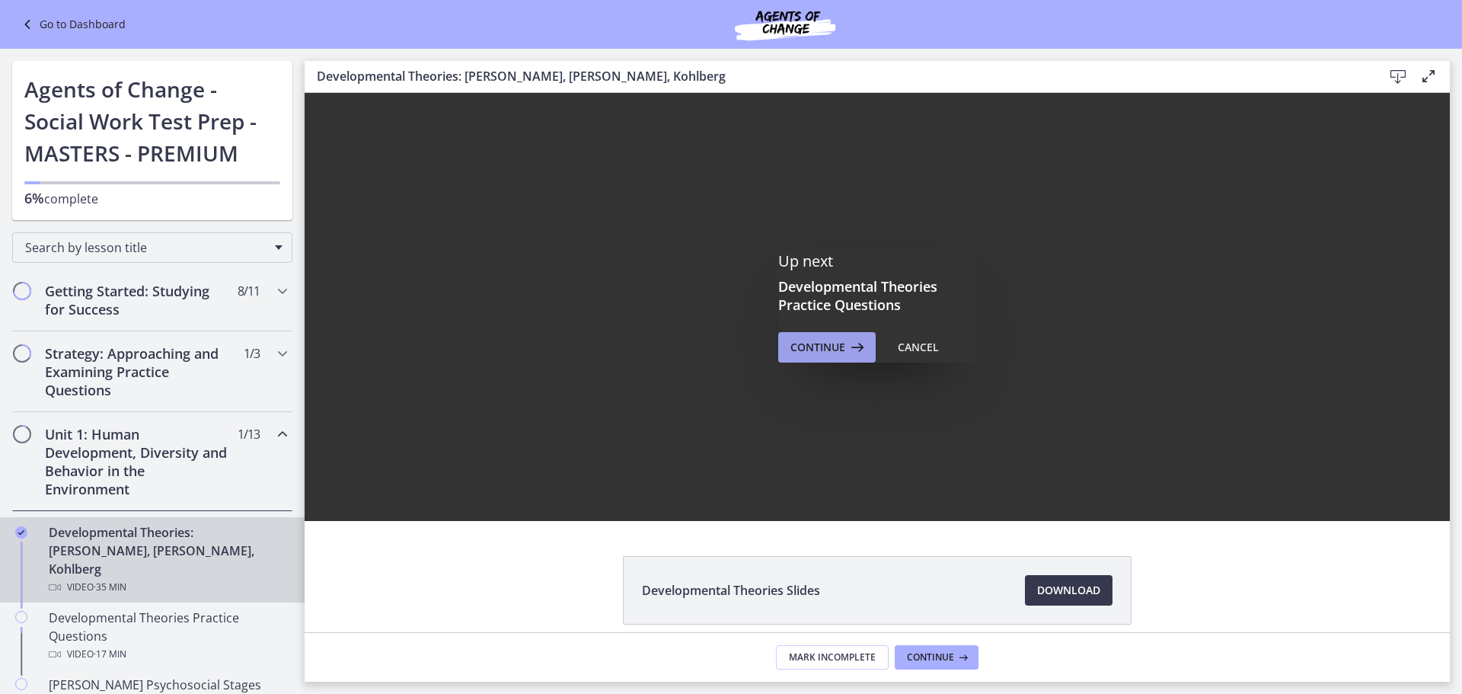
drag, startPoint x: 817, startPoint y: 344, endPoint x: 141, endPoint y: 220, distance: 687.6
click at [787, 344] on span "Continue" at bounding box center [818, 347] width 55 height 18
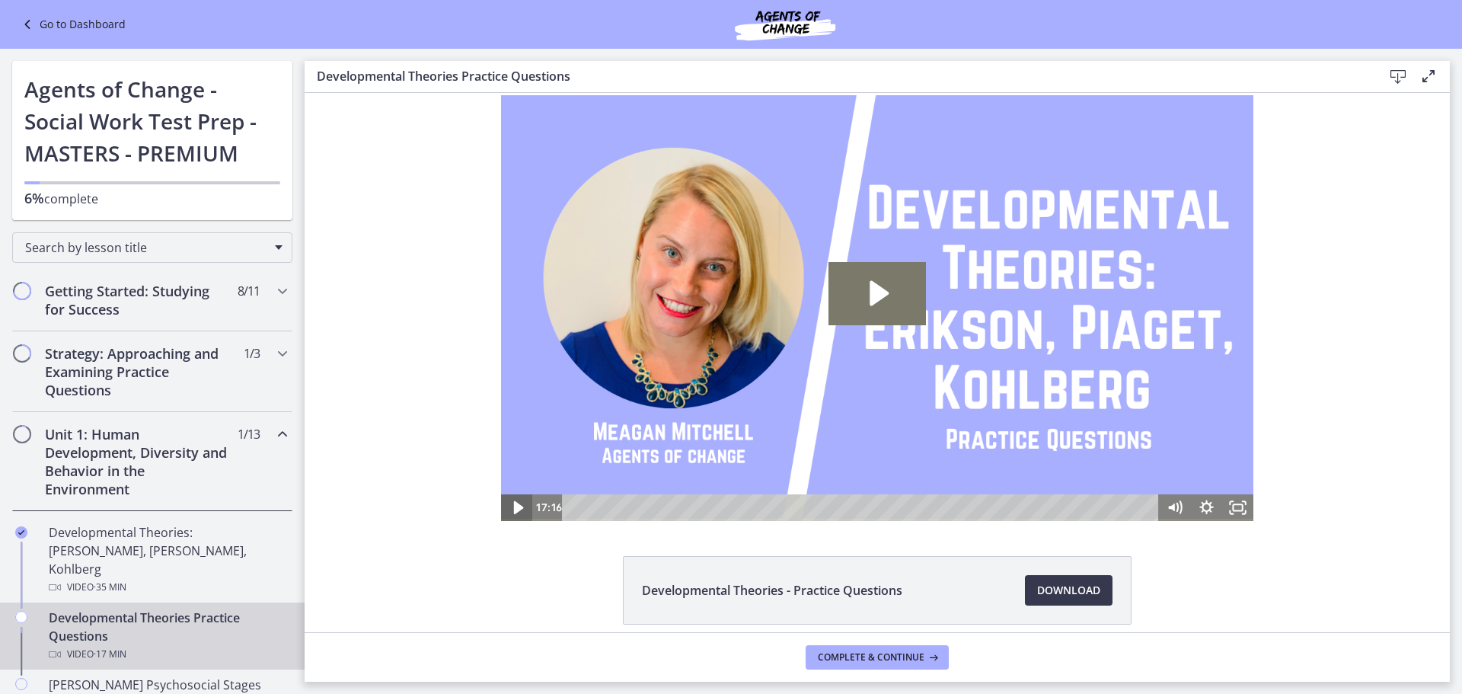
click at [513, 503] on icon "Play Video" at bounding box center [518, 507] width 10 height 13
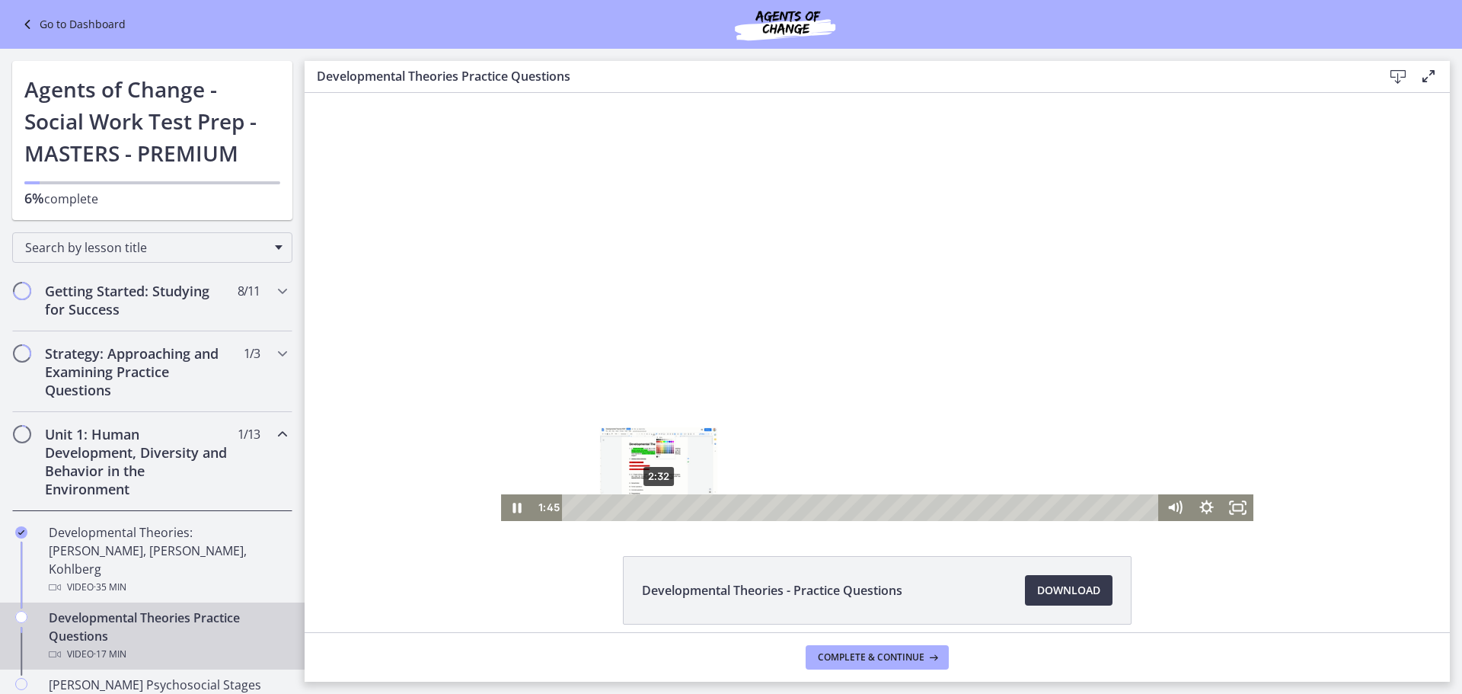
click at [654, 504] on div "2:32" at bounding box center [862, 507] width 577 height 27
click at [711, 506] on div "4:15" at bounding box center [862, 507] width 577 height 27
click at [768, 506] on div "5:56" at bounding box center [862, 507] width 577 height 27
click at [512, 504] on icon "Pause" at bounding box center [517, 508] width 11 height 12
click at [517, 508] on icon "Play Video" at bounding box center [518, 507] width 37 height 32
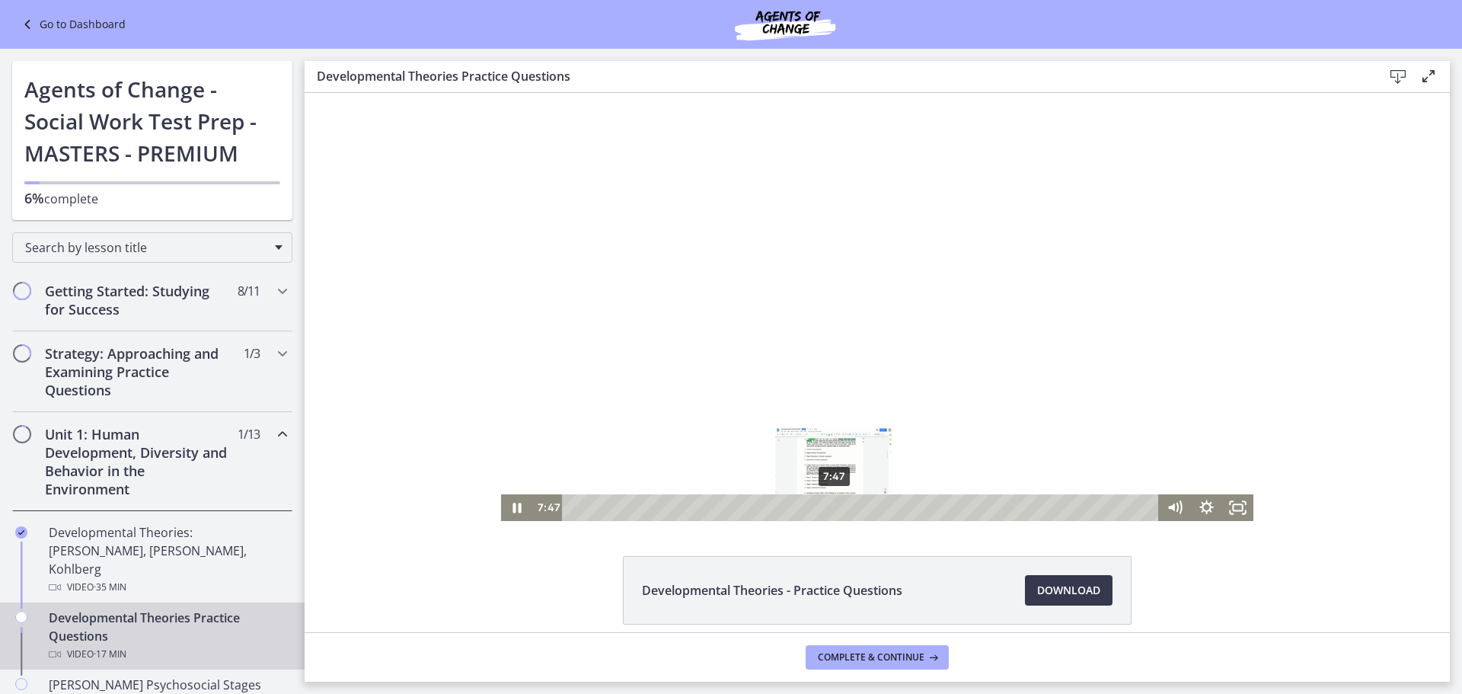
click at [787, 509] on div "7:47" at bounding box center [862, 507] width 577 height 27
click at [787, 510] on div "9:26" at bounding box center [862, 507] width 577 height 27
click at [787, 510] on div "8:49" at bounding box center [862, 507] width 577 height 27
click at [787, 509] on div "10:33" at bounding box center [862, 507] width 577 height 27
click at [787, 511] on div "11:46" at bounding box center [862, 507] width 577 height 27
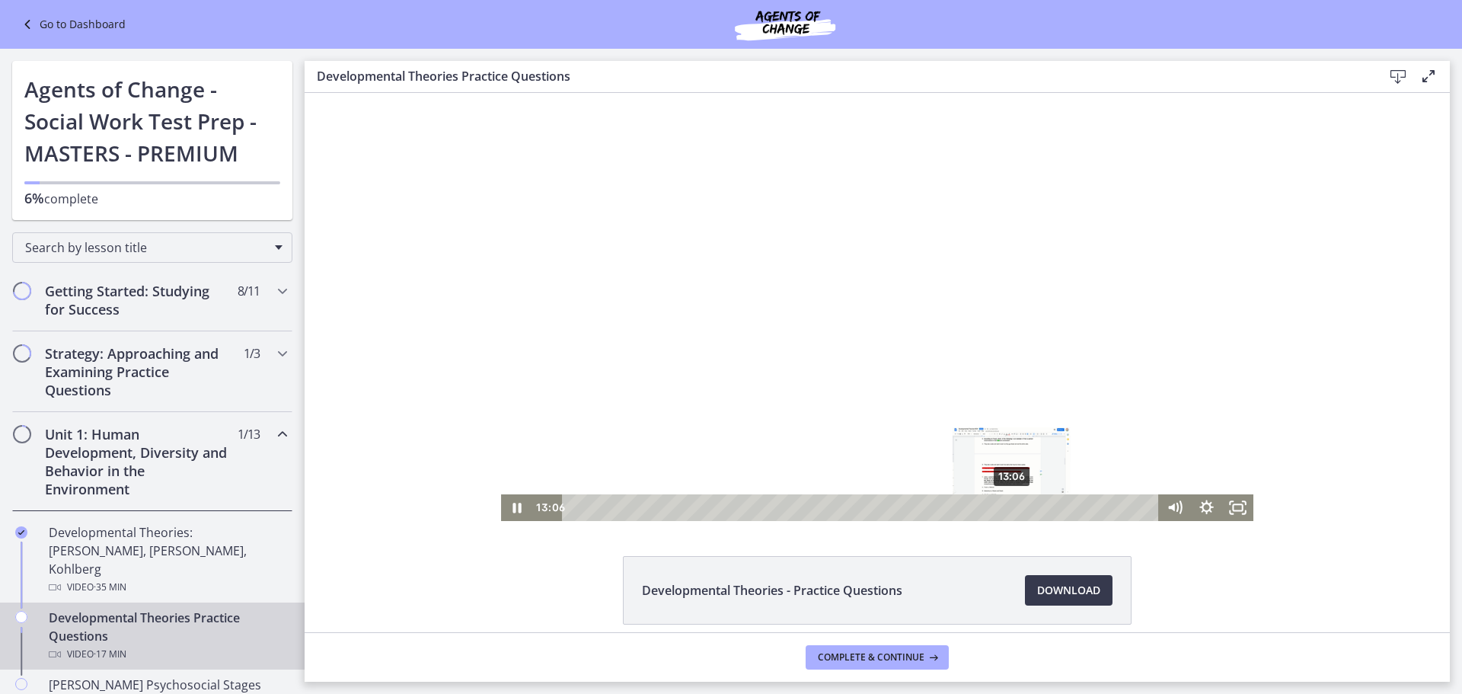
click at [787, 508] on div "13:06" at bounding box center [862, 507] width 577 height 27
click at [787, 511] on div "13:47" at bounding box center [862, 507] width 577 height 27
click at [787, 506] on div "12:51" at bounding box center [862, 507] width 577 height 27
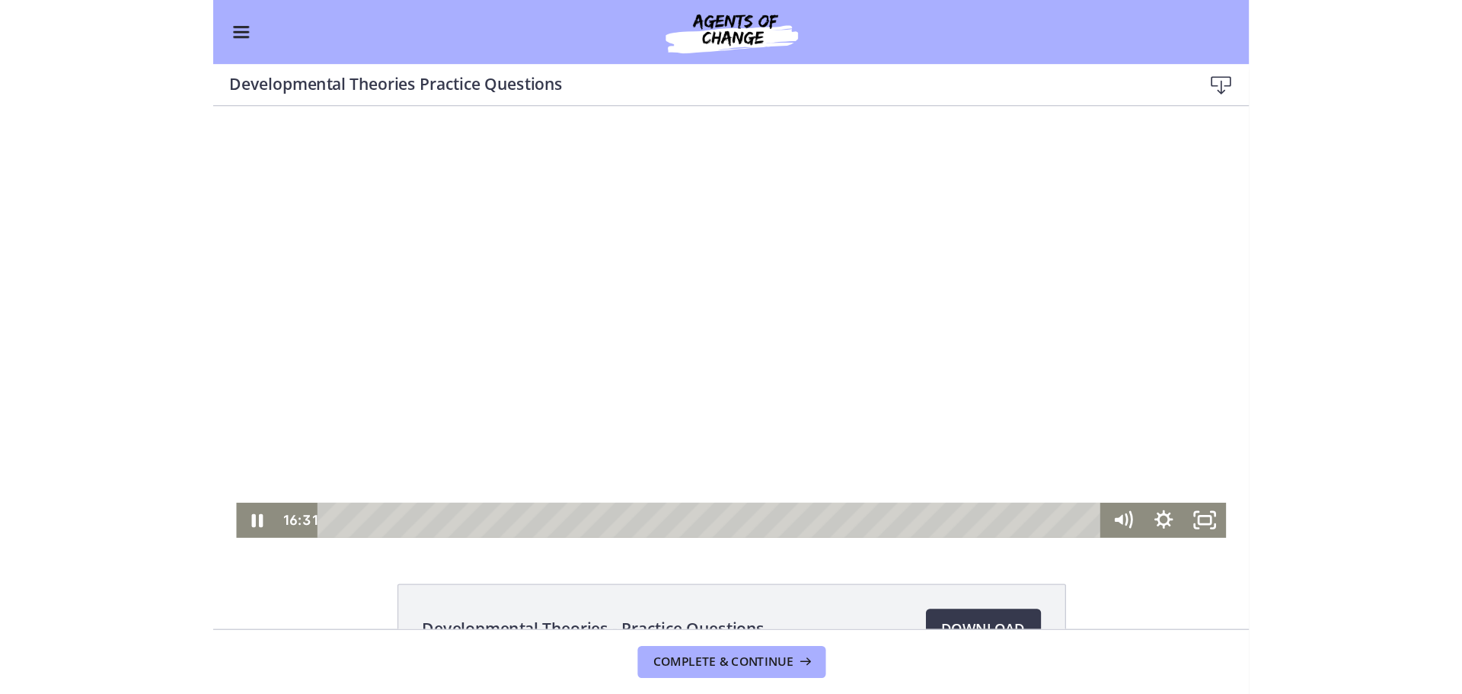
scroll to position [207, 0]
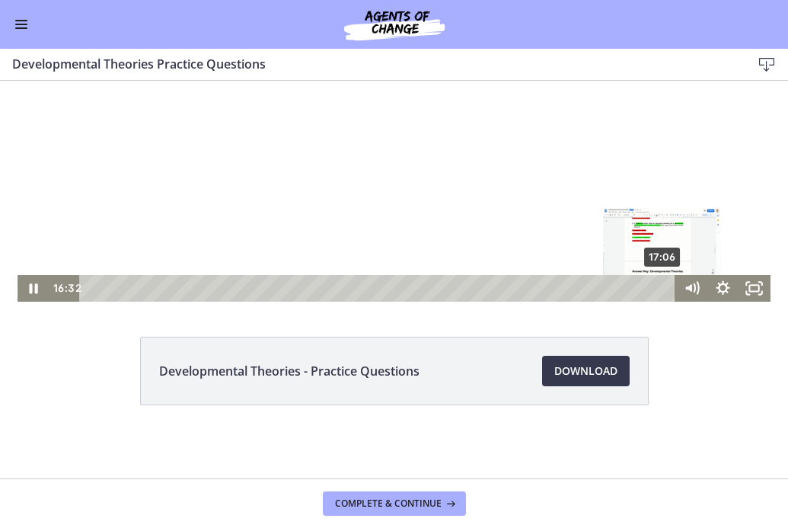
click at [661, 289] on div "17:06" at bounding box center [379, 288] width 577 height 27
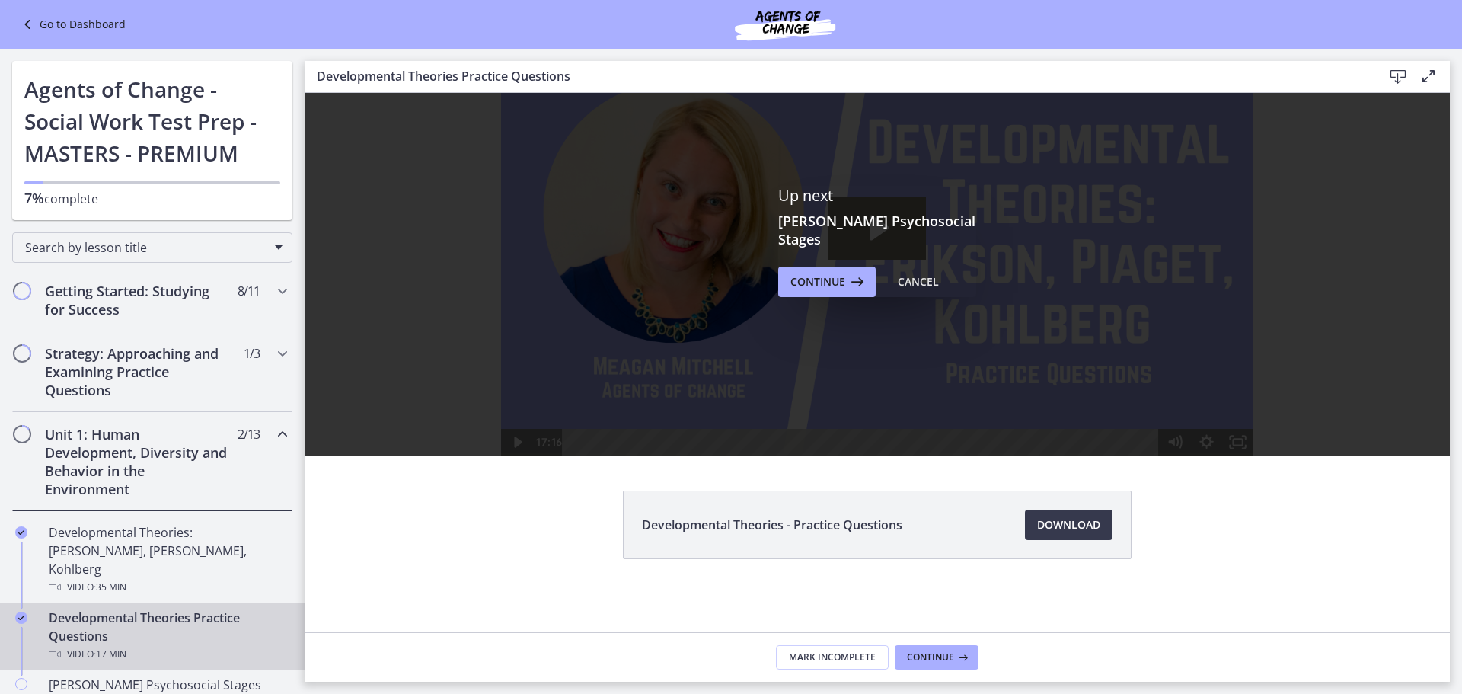
scroll to position [0, 0]
click at [787, 278] on span "Continue" at bounding box center [818, 282] width 55 height 18
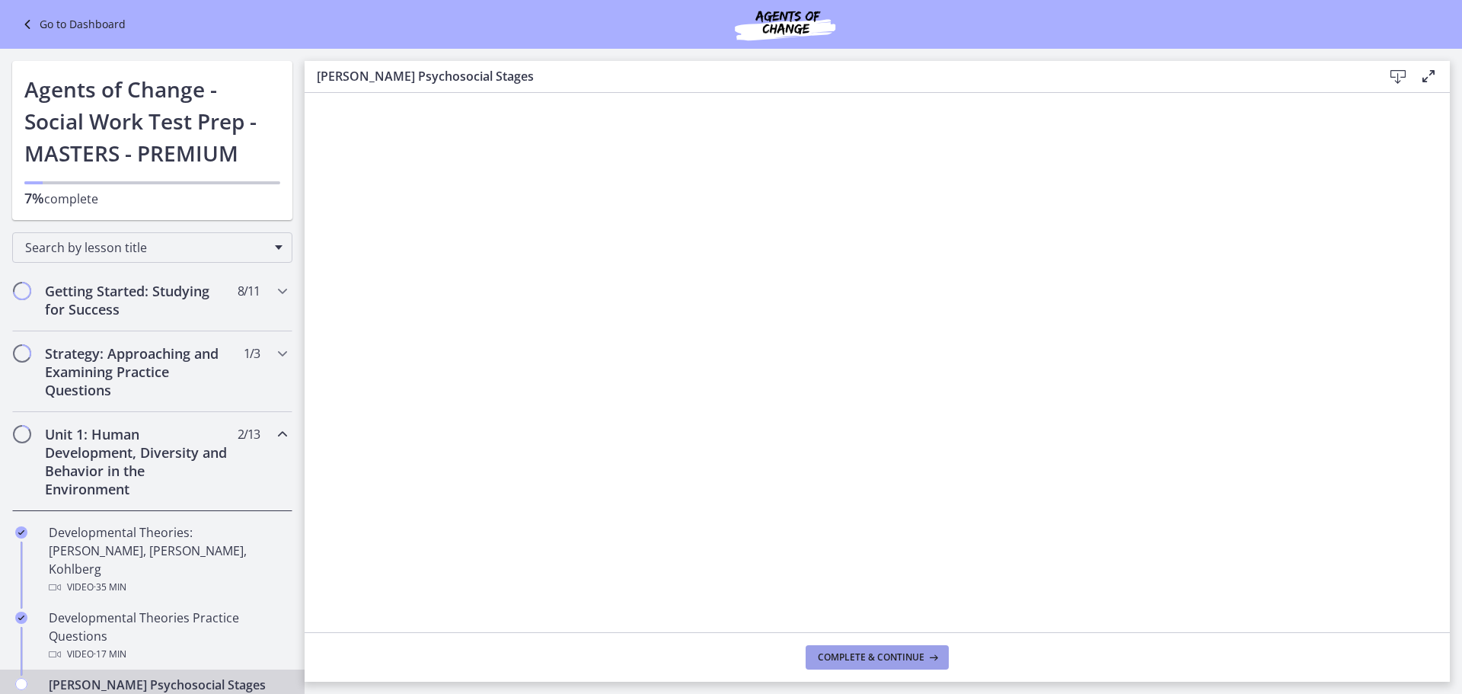
drag, startPoint x: 864, startPoint y: 659, endPoint x: 896, endPoint y: 653, distance: 31.7
click at [787, 527] on span "Complete & continue" at bounding box center [871, 657] width 107 height 12
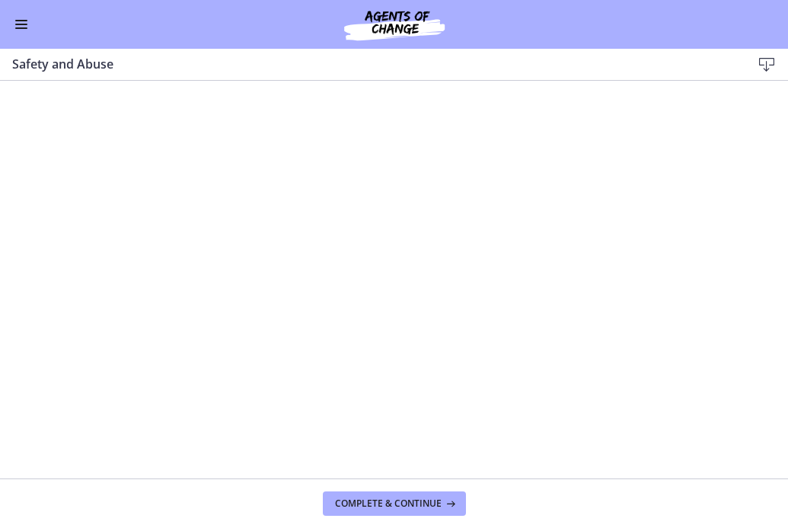
click at [151, 496] on footer "Complete & continue" at bounding box center [394, 503] width 788 height 50
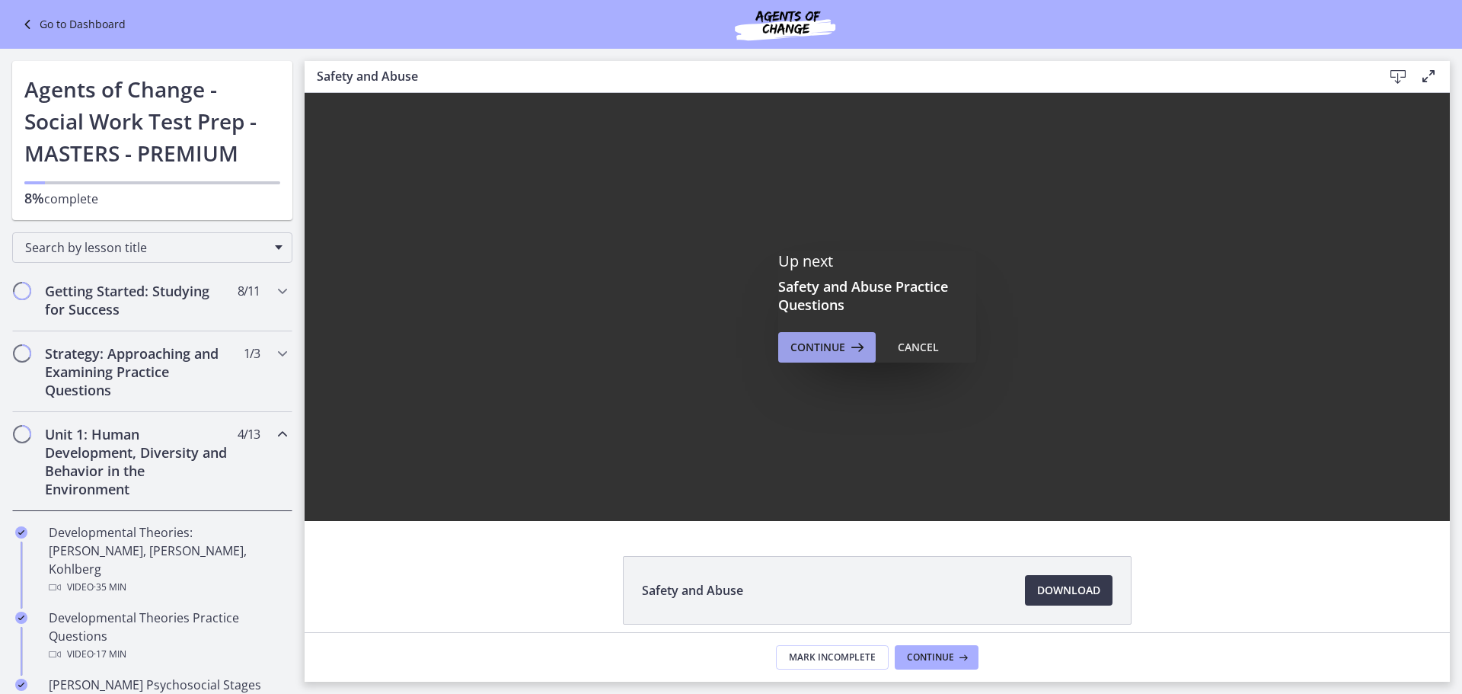
click at [787, 336] on button "Continue" at bounding box center [826, 347] width 97 height 30
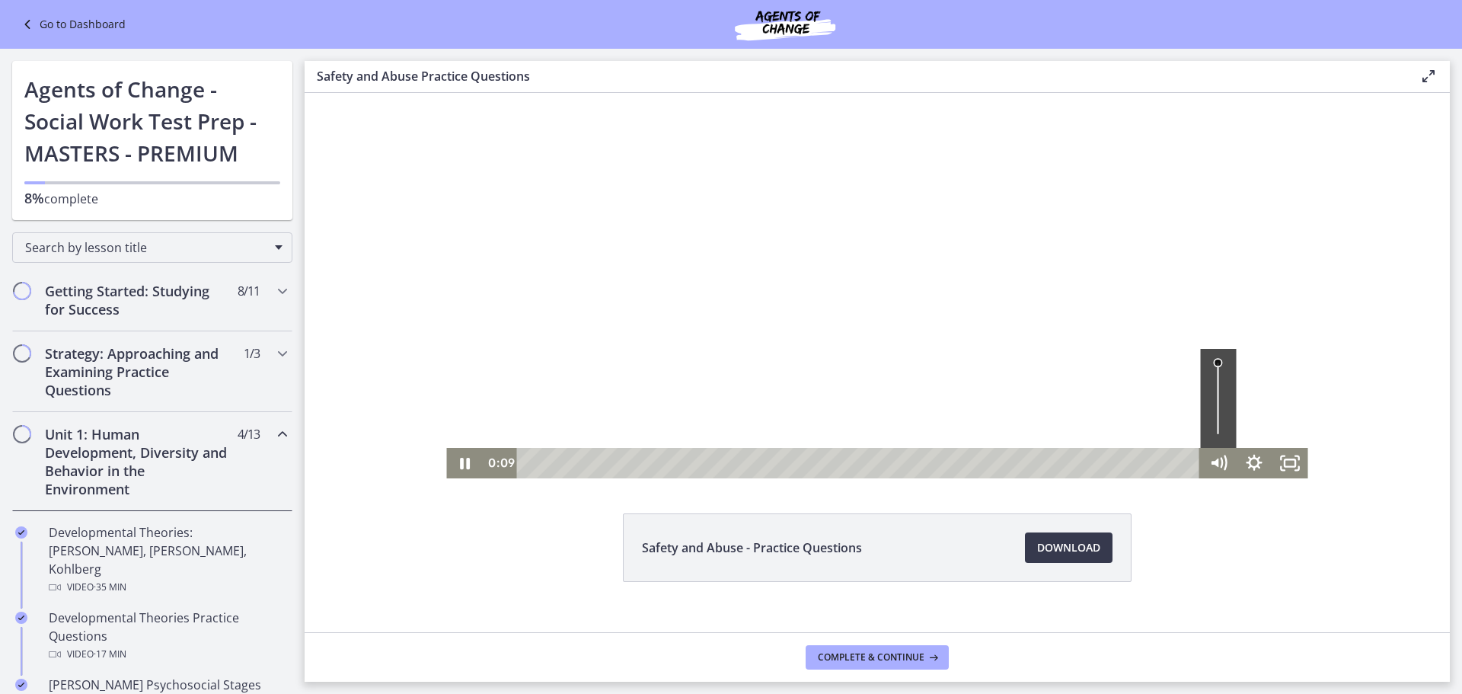
scroll to position [65, 0]
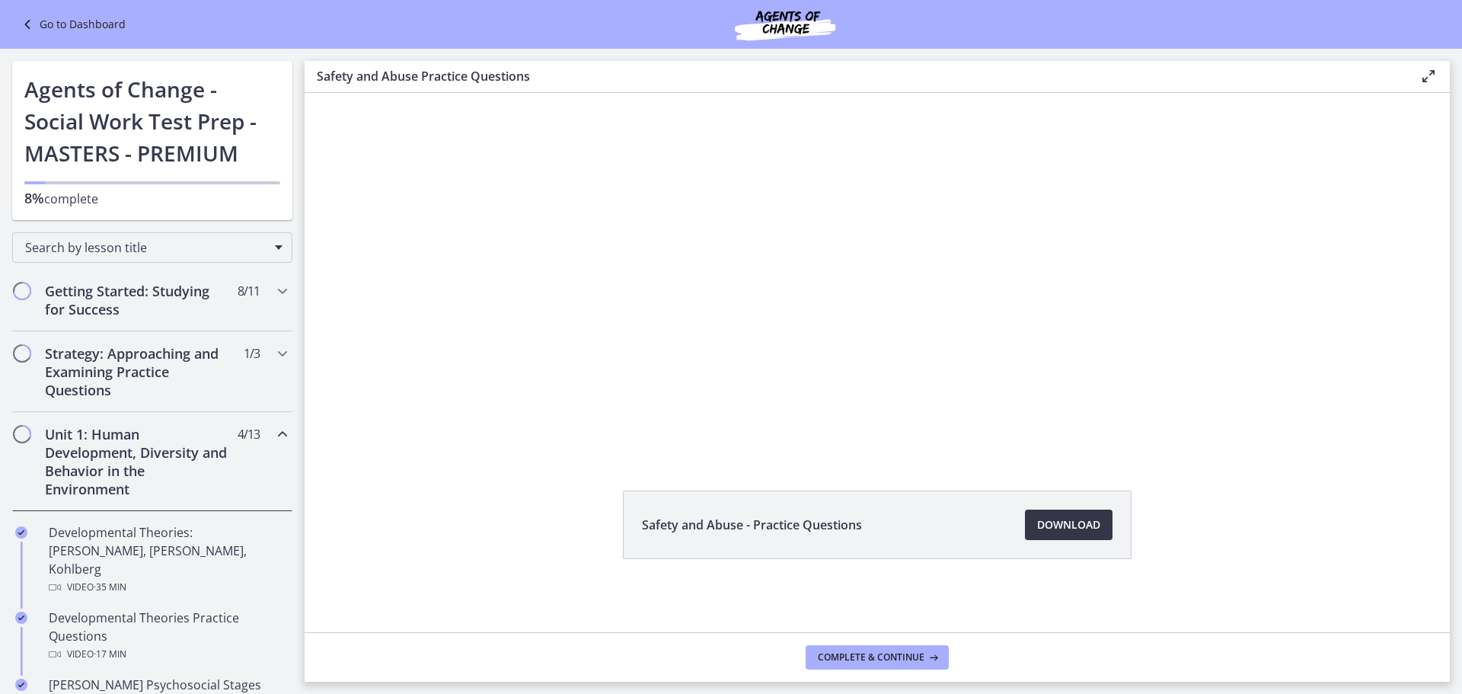
click at [787, 522] on span "Download Opens in a new window" at bounding box center [1068, 525] width 63 height 18
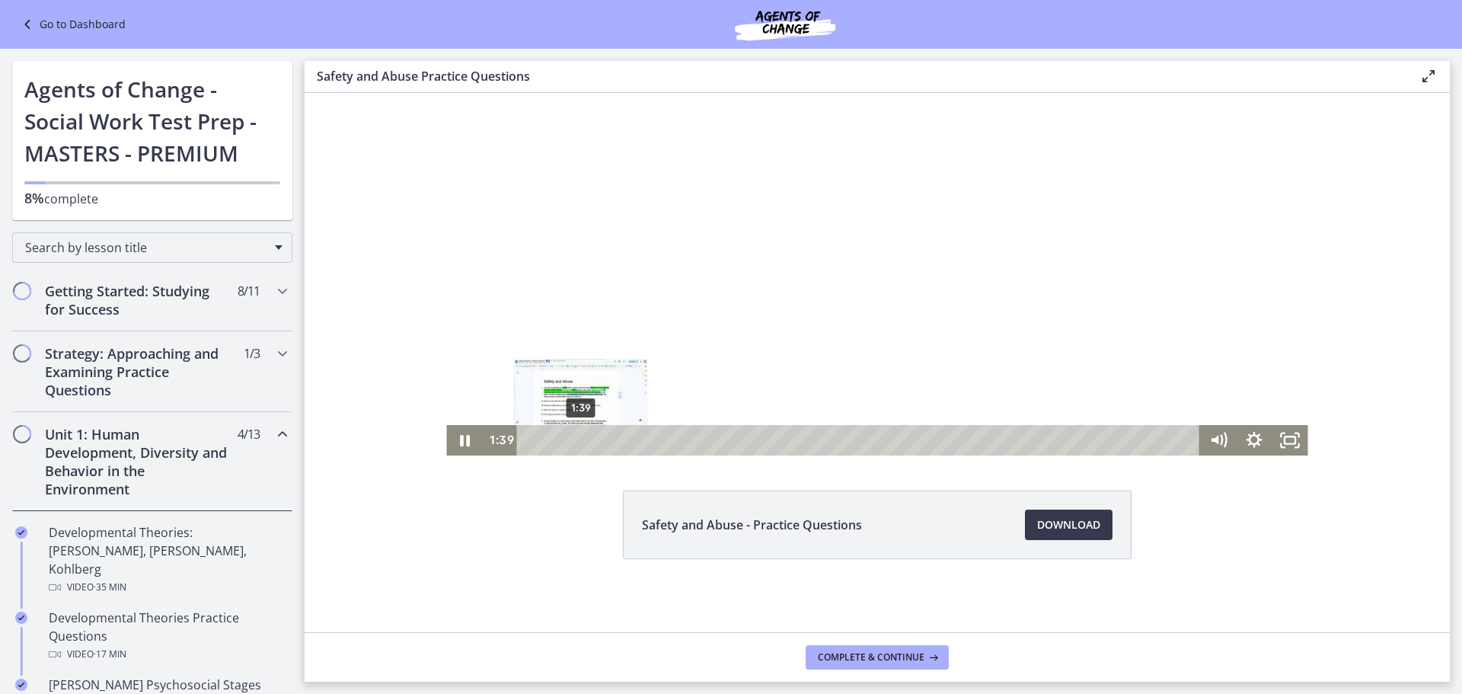
click at [575, 435] on div "1:39" at bounding box center [860, 440] width 661 height 30
click at [637, 443] on div "3:42" at bounding box center [860, 440] width 661 height 30
click at [703, 436] on div "5:52" at bounding box center [860, 440] width 661 height 30
click at [733, 444] on div "6:50" at bounding box center [860, 440] width 661 height 30
click at [781, 444] on div "8:25" at bounding box center [860, 440] width 661 height 30
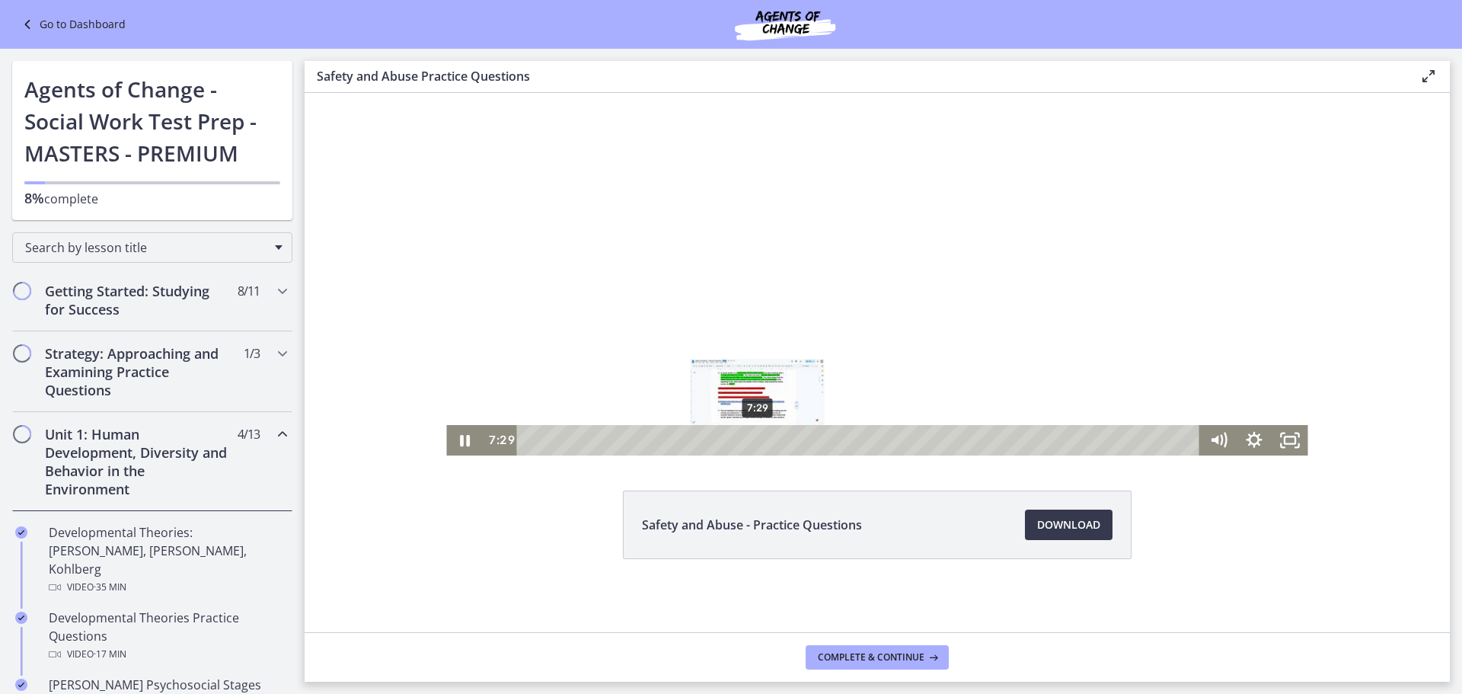
click at [752, 438] on div "7:29" at bounding box center [860, 440] width 661 height 30
click at [787, 209] on div at bounding box center [876, 241] width 861 height 428
click at [786, 184] on div at bounding box center [876, 241] width 861 height 428
click at [787, 439] on div "9:36" at bounding box center [860, 440] width 661 height 30
click at [787, 439] on div "10:19" at bounding box center [860, 440] width 661 height 30
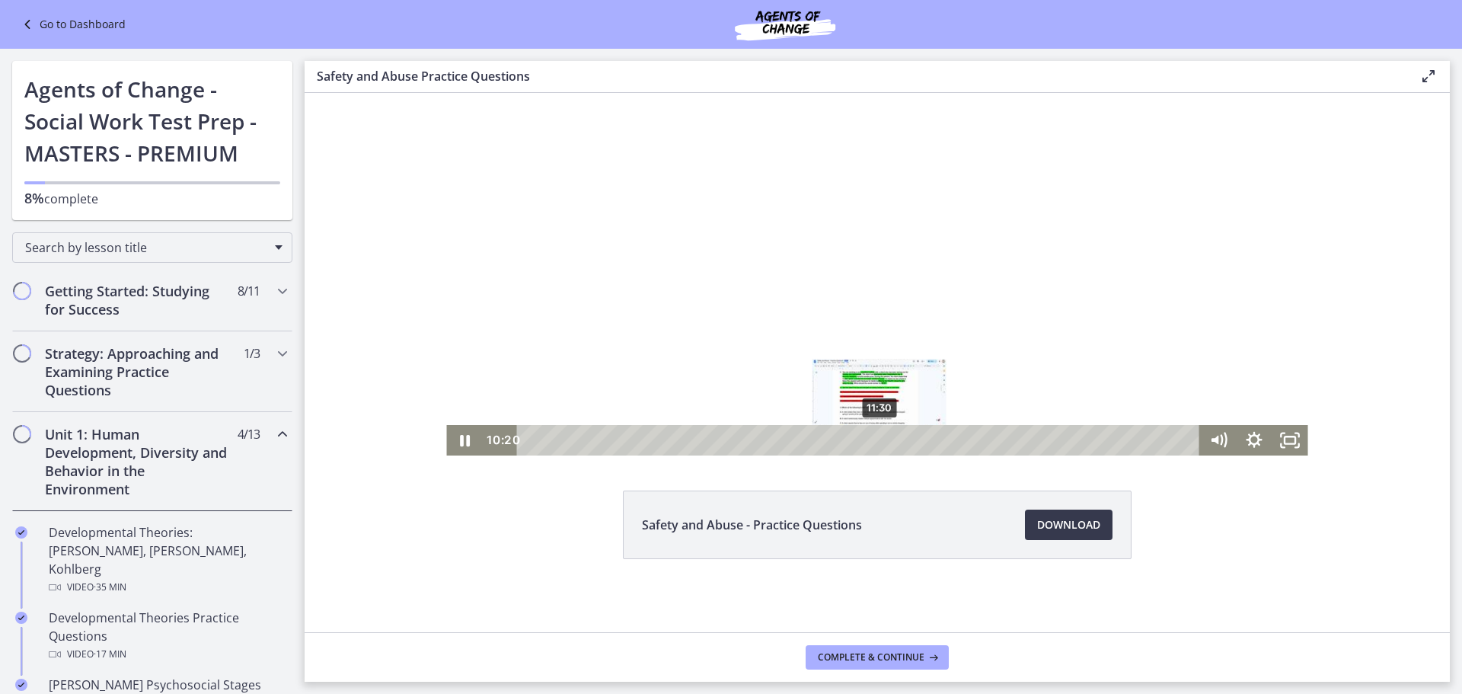
click at [787, 440] on div "11:30" at bounding box center [860, 440] width 661 height 30
click at [787, 439] on div "15:57" at bounding box center [860, 440] width 661 height 30
click at [787, 440] on div "16:51" at bounding box center [860, 440] width 661 height 30
click at [787, 442] on div "17:50" at bounding box center [860, 440] width 661 height 30
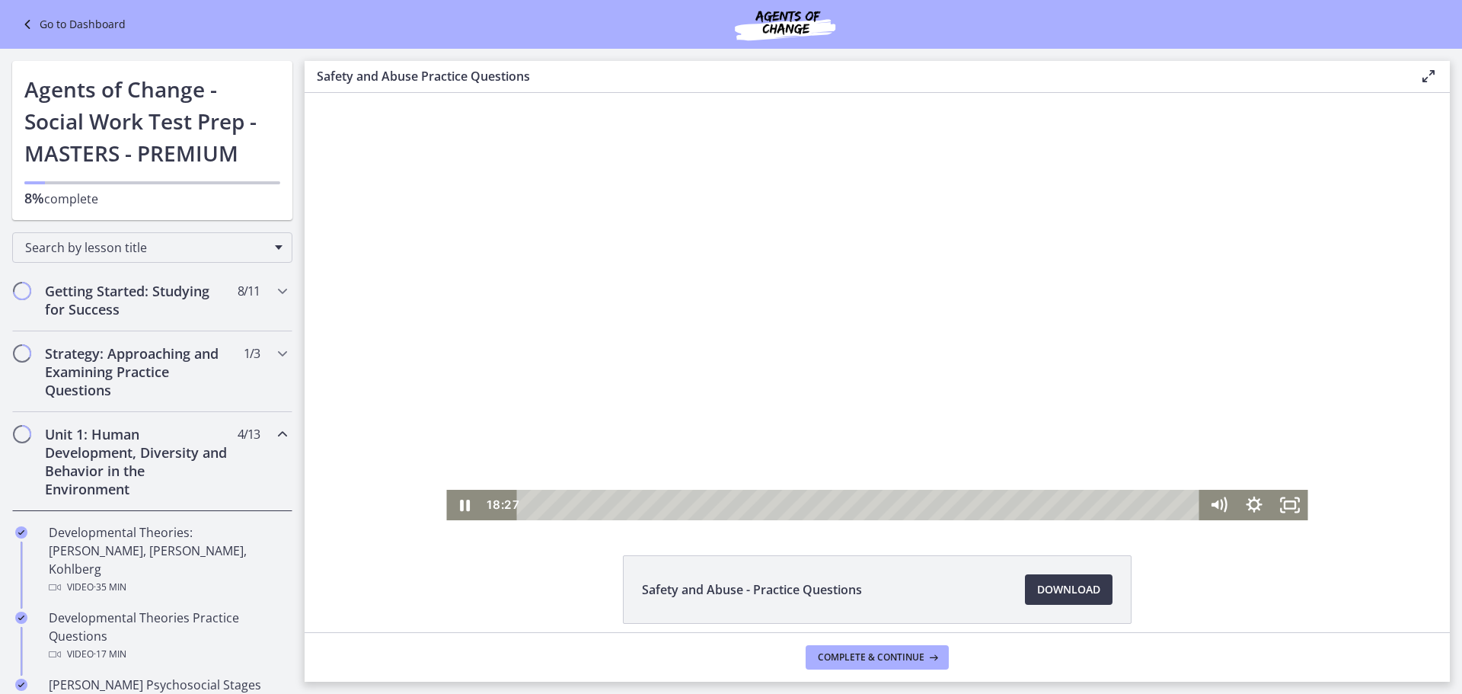
scroll to position [0, 0]
click at [787, 504] on div "19:56" at bounding box center [860, 505] width 661 height 30
click at [787, 504] on div "20:46" at bounding box center [860, 505] width 661 height 30
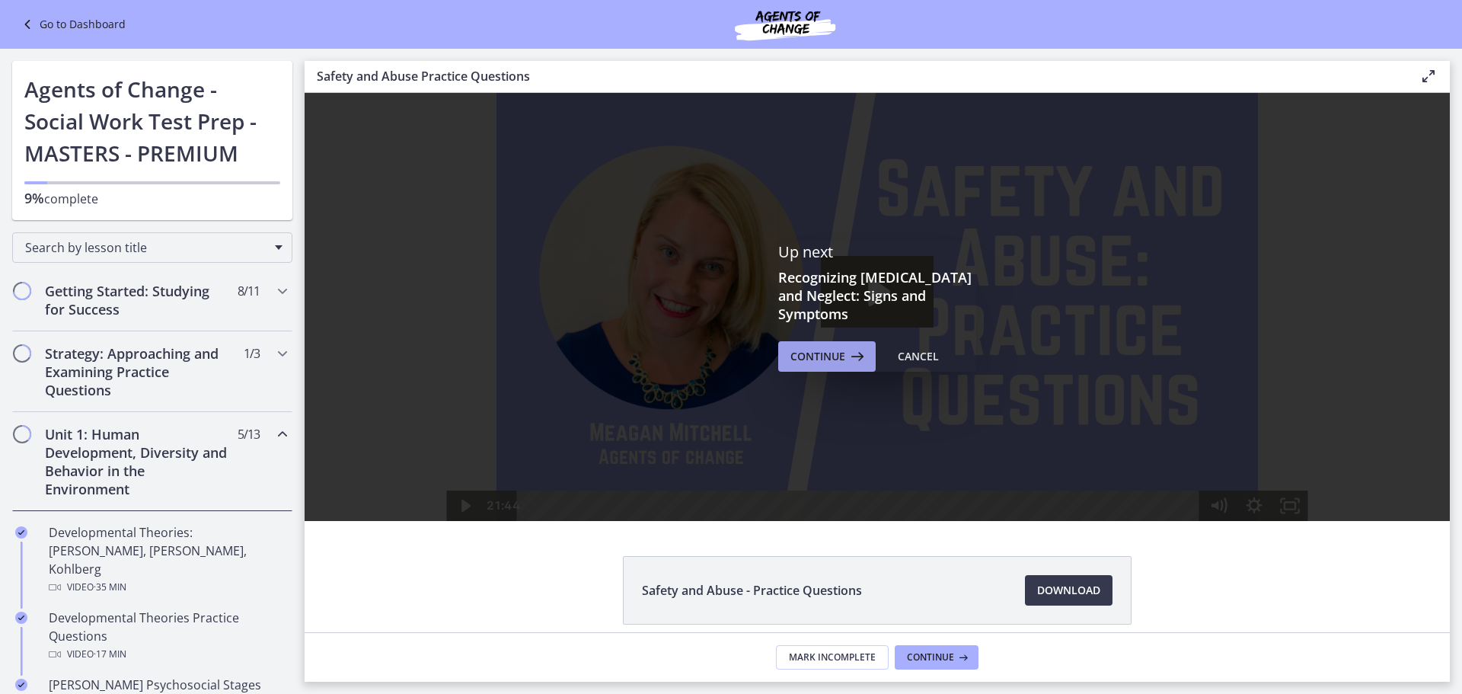
click at [787, 347] on span "Continue" at bounding box center [818, 356] width 55 height 18
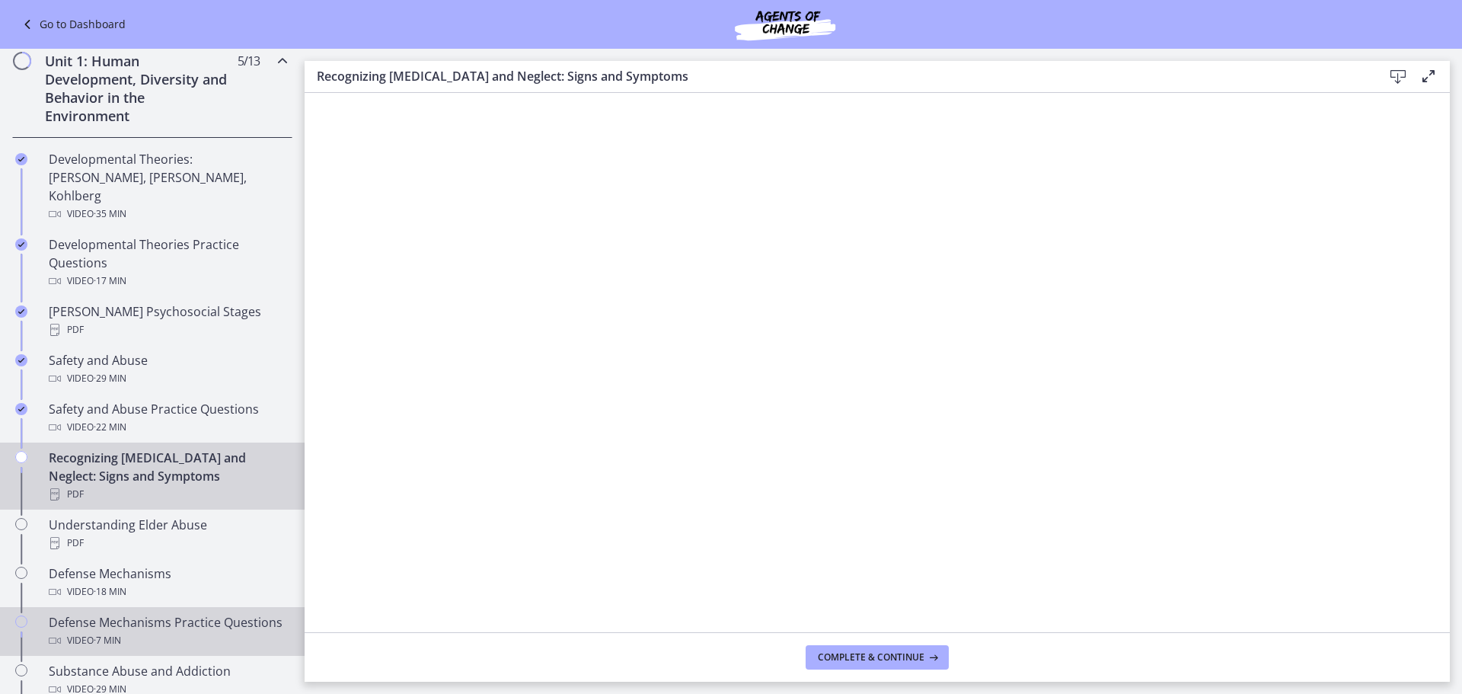
scroll to position [533, 0]
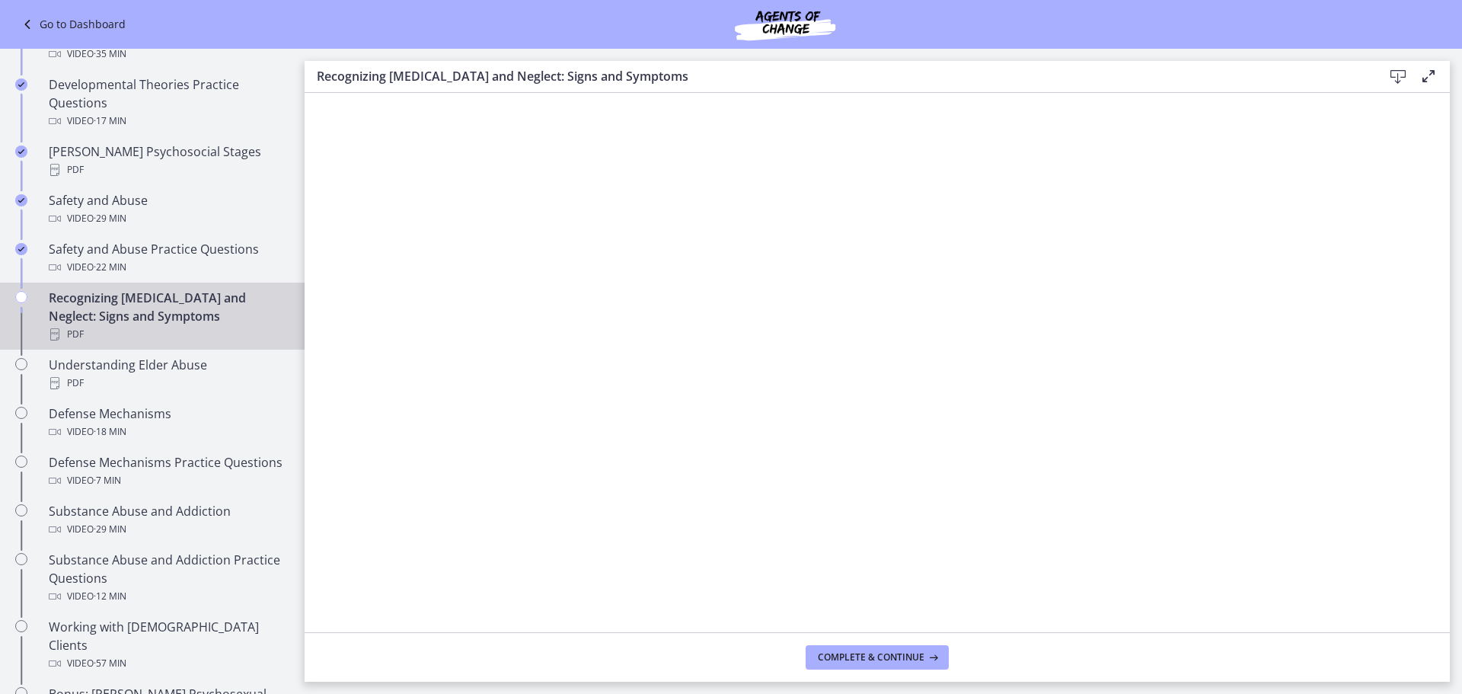
click at [787, 73] on icon at bounding box center [1398, 77] width 18 height 18
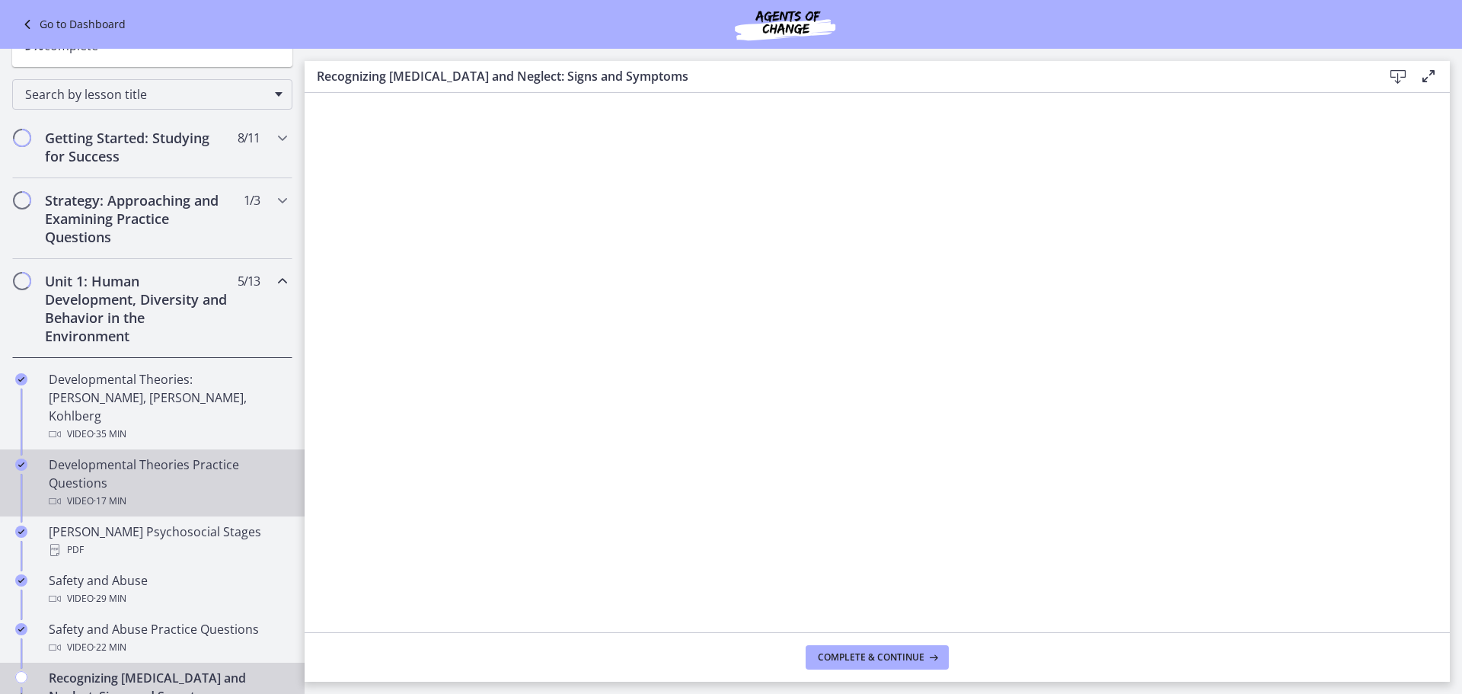
scroll to position [152, 0]
